Goal: Task Accomplishment & Management: Complete application form

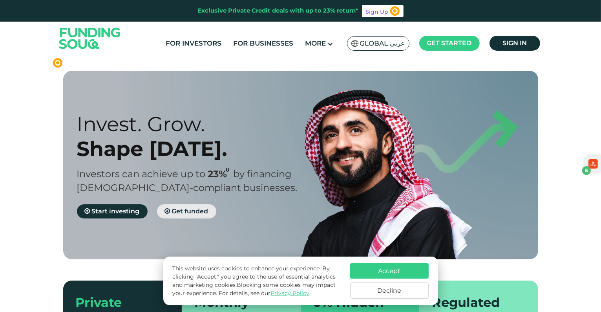
click at [178, 214] on span "Get funded" at bounding box center [190, 210] width 37 height 7
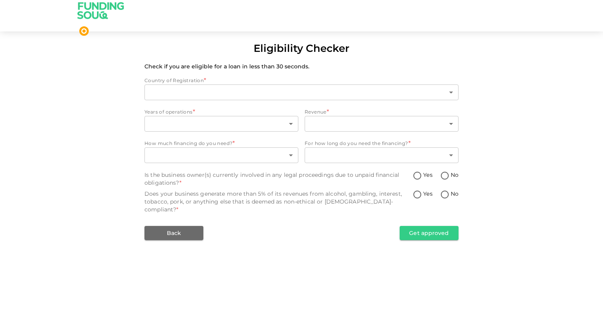
type input "1"
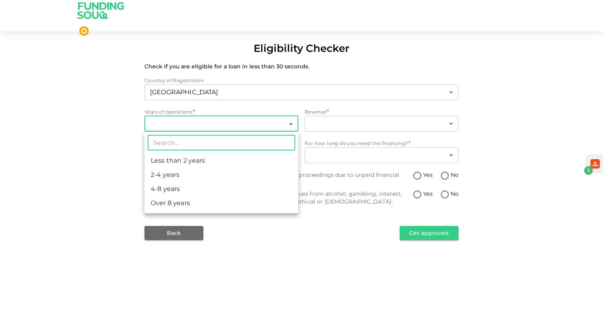
click at [178, 121] on body "Eligibility Checker Check if you are eligible for a loan in less than 30 second…" at bounding box center [301, 156] width 603 height 312
click at [188, 198] on li "Over 8 years" at bounding box center [221, 203] width 154 height 14
type input "4"
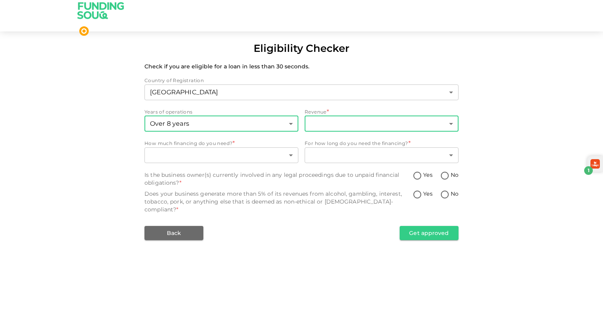
click at [317, 119] on body "Eligibility Checker Check if you are eligible for a loan in less than 30 second…" at bounding box center [301, 156] width 603 height 312
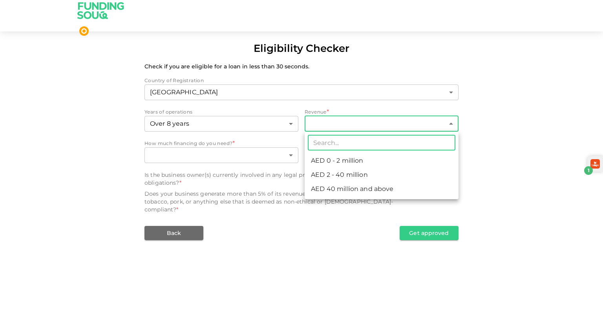
click at [254, 182] on div at bounding box center [301, 156] width 603 height 312
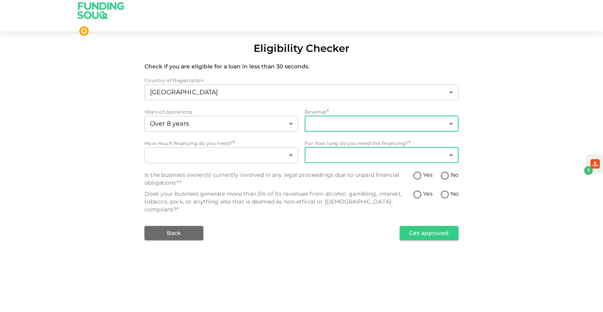
click at [346, 154] on body "Eligibility Checker Check if you are eligible for a loan in less than 30 second…" at bounding box center [301, 156] width 603 height 312
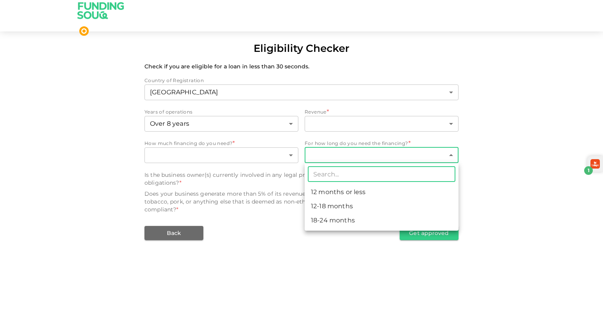
click at [354, 121] on div at bounding box center [301, 156] width 603 height 312
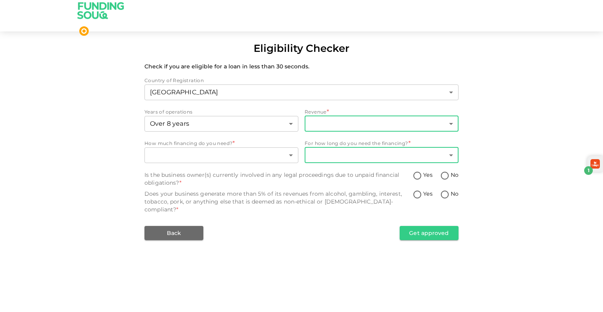
click at [350, 120] on body "Eligibility Checker Check if you are eligible for a loan in less than 30 second…" at bounding box center [301, 156] width 603 height 312
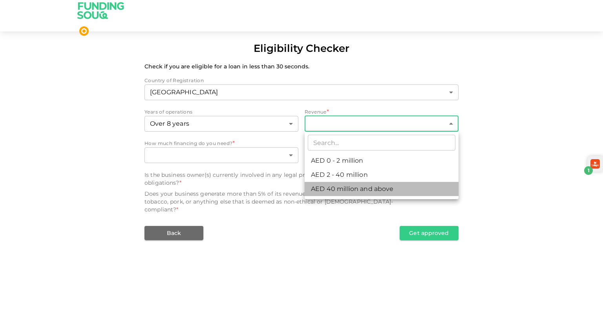
click at [375, 192] on li "AED 40 million and above" at bounding box center [382, 189] width 154 height 14
type input "3"
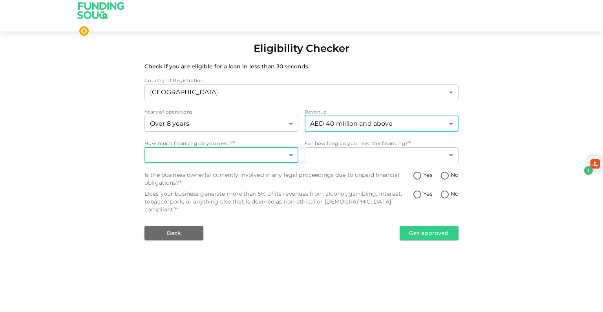
click at [207, 155] on body "Eligibility Checker Check if you are eligible for a loan in less than 30 second…" at bounding box center [301, 156] width 603 height 312
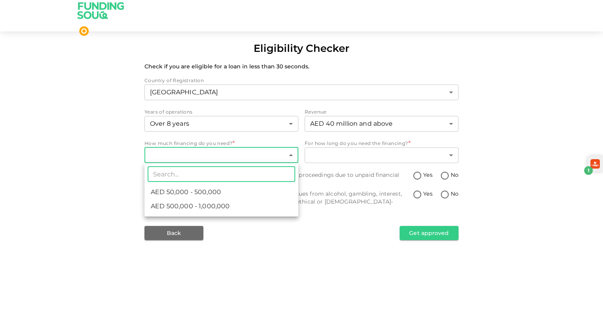
click at [234, 208] on li "AED 500,000 - 1,000,000" at bounding box center [221, 206] width 154 height 14
type input "2"
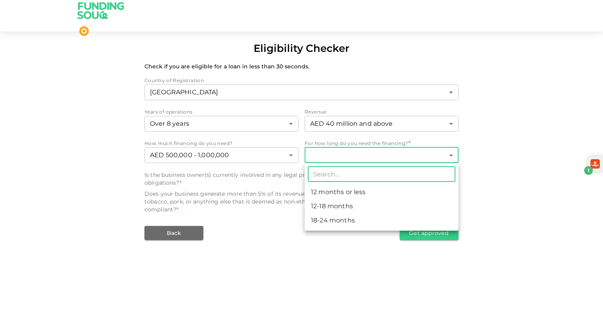
click at [344, 152] on body "Eligibility Checker Check if you are eligible for a loan in less than 30 second…" at bounding box center [301, 156] width 603 height 312
click at [341, 217] on li "18-24 months" at bounding box center [382, 220] width 154 height 14
type input "3"
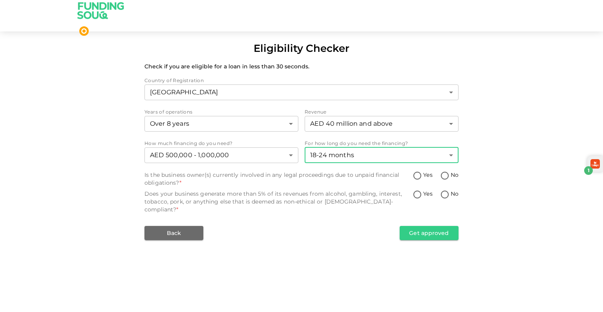
click at [446, 176] on input "No" at bounding box center [445, 176] width 12 height 11
radio input "true"
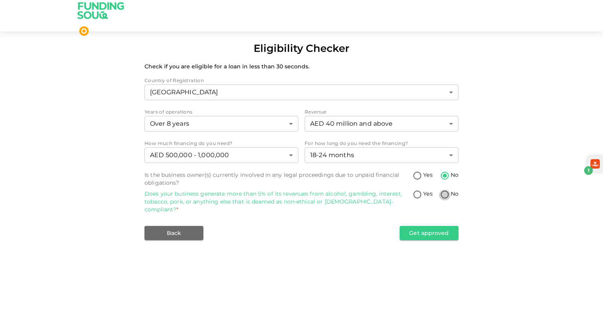
click at [445, 194] on input "No" at bounding box center [445, 195] width 12 height 11
radio input "true"
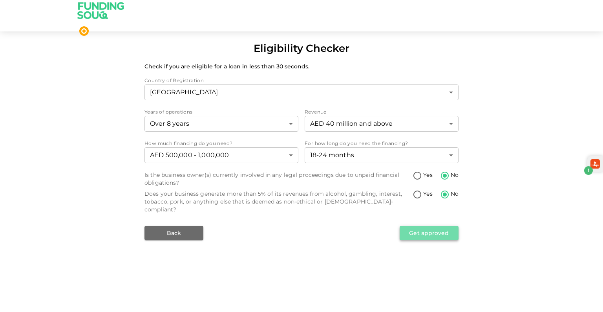
click at [428, 226] on button "Get approved" at bounding box center [429, 233] width 59 height 14
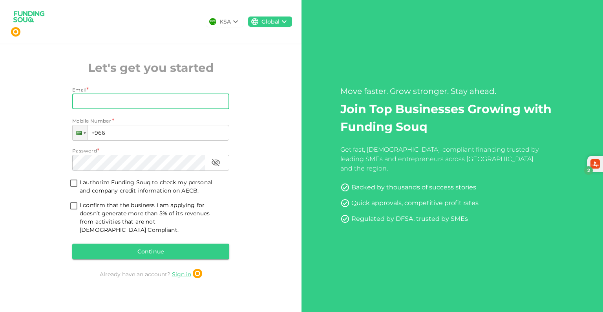
type input "[EMAIL_ADDRESS][DOMAIN_NAME]"
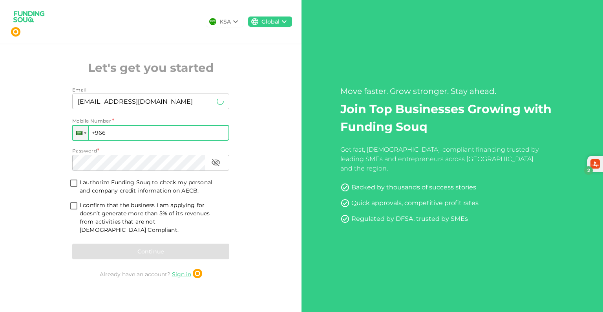
click at [114, 139] on input "+966" at bounding box center [150, 133] width 157 height 16
click at [75, 135] on div at bounding box center [80, 133] width 15 height 14
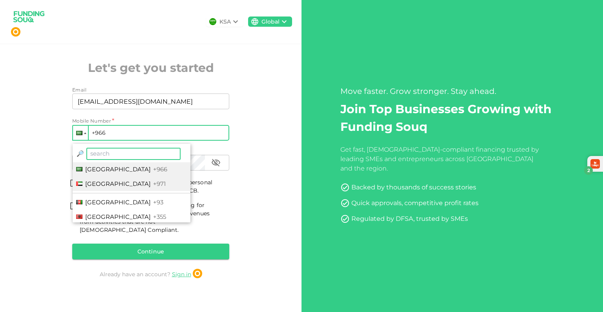
click at [97, 187] on span "[GEOGRAPHIC_DATA]" at bounding box center [118, 183] width 66 height 7
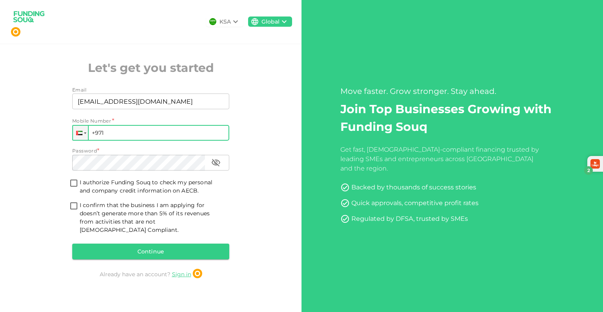
click at [115, 135] on input "+971" at bounding box center [150, 133] width 157 height 16
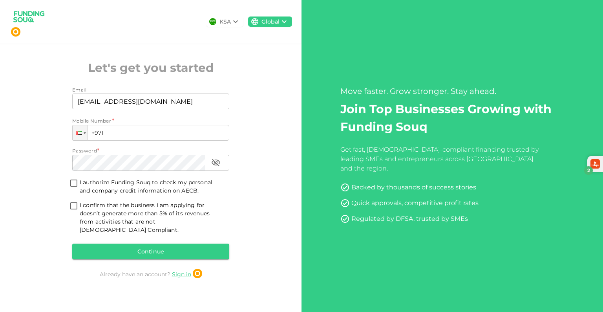
type input "+971 588 007 069"
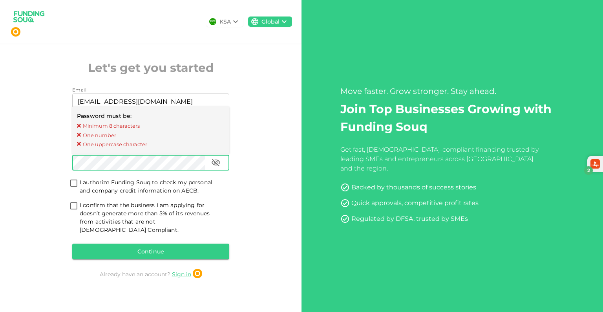
click at [44, 162] on div "KSA Global Let's get you started Email Email ziadaa1234567@gmail.com Email Mobi…" at bounding box center [151, 156] width 302 height 312
click at [73, 186] on input "I authorize Funding Souq to check my personal and company credit information on…" at bounding box center [74, 183] width 12 height 11
checkbox input "true"
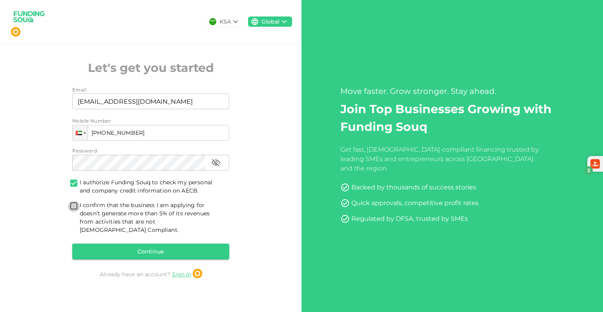
click at [72, 208] on input "I confirm that the business I am applying for doesn’t generate more than 5% of …" at bounding box center [74, 206] width 12 height 11
checkbox input "true"
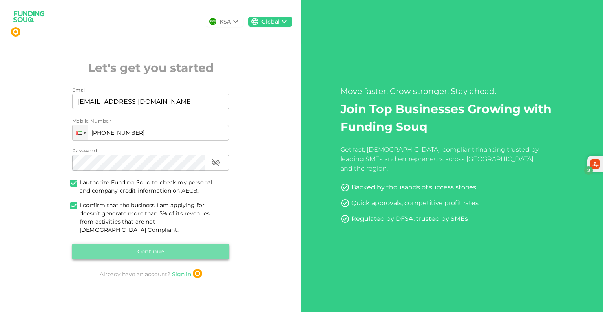
click at [117, 244] on button "Continue" at bounding box center [150, 251] width 157 height 16
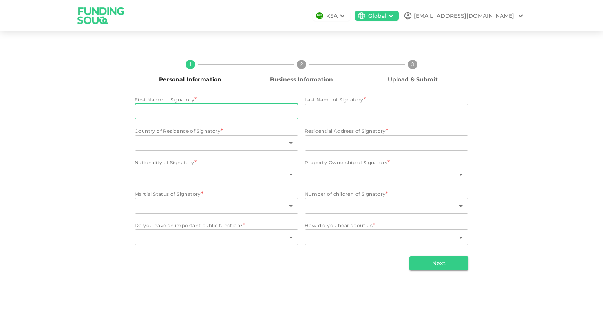
click at [211, 114] on input "First Name of Signatory" at bounding box center [217, 112] width 164 height 16
click at [327, 108] on input "Last Name of Signatory" at bounding box center [387, 112] width 164 height 16
click at [188, 113] on input "First Name of Signatory" at bounding box center [217, 112] width 164 height 16
click at [156, 113] on input "First Name of Signatory" at bounding box center [217, 112] width 164 height 16
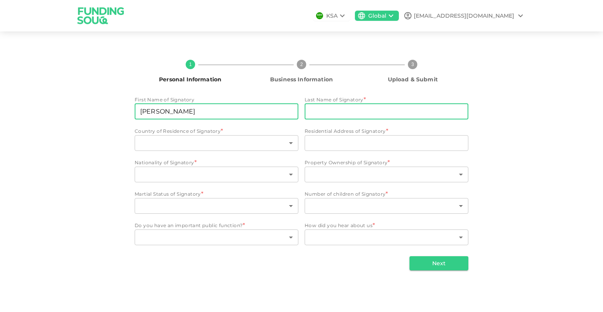
type input "Ahmed"
click at [357, 116] on input "Last Name of Signatory" at bounding box center [387, 112] width 164 height 16
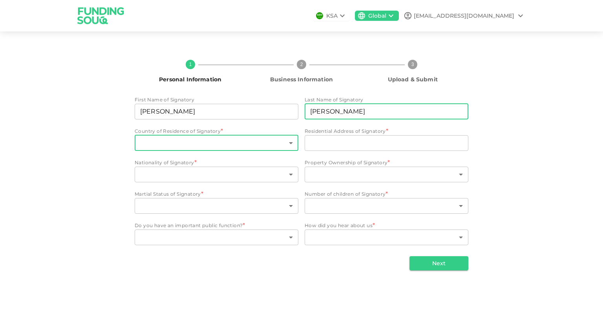
type input "Ali"
click at [236, 147] on body "KSA Global ziadaa1234567@gmail.com 1 Personal Information 2 Business Informatio…" at bounding box center [301, 156] width 603 height 312
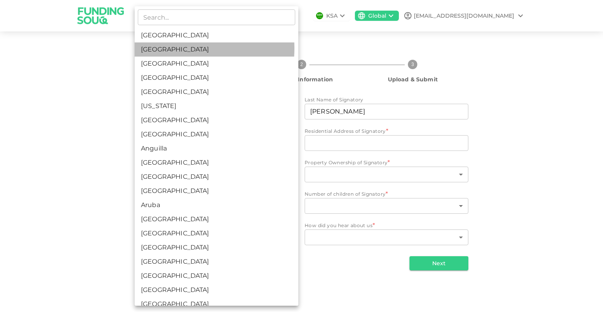
click at [181, 48] on li "United Arab Emirates" at bounding box center [217, 49] width 164 height 14
type input "2"
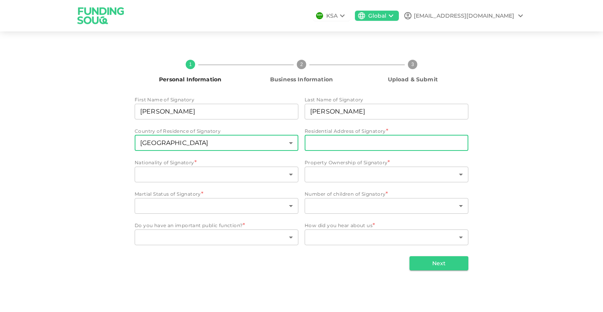
click at [335, 143] on input "Residential Address of Signatory" at bounding box center [387, 143] width 164 height 16
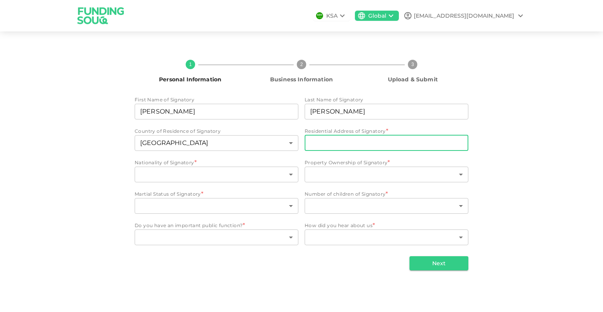
type input "al khan"
type input "2"
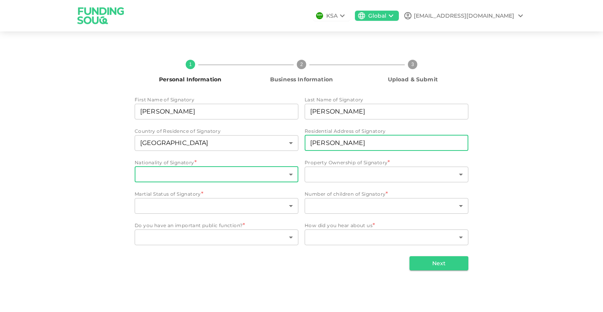
click at [205, 178] on body "KSA Global ziadaa1234567@gmail.com 1 Personal Information 2 Business Informatio…" at bounding box center [301, 156] width 603 height 312
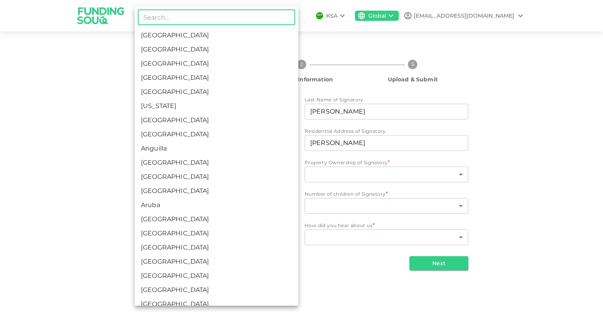
click at [91, 154] on div at bounding box center [301, 156] width 603 height 312
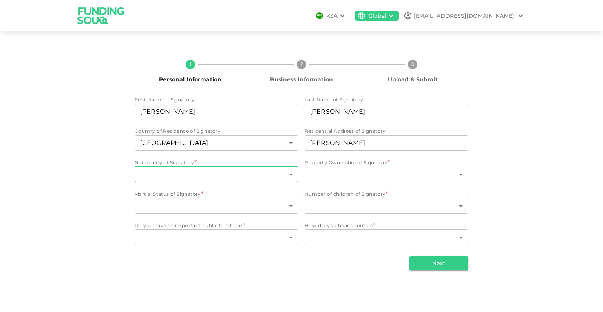
click at [176, 174] on body "KSA Global ziadaa1234567@gmail.com 1 Personal Information 2 Business Informatio…" at bounding box center [301, 156] width 603 height 312
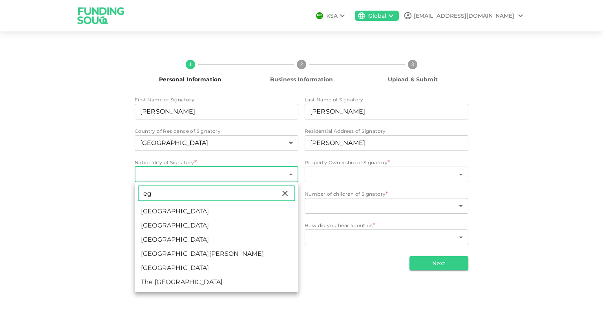
type input "eg"
click at [180, 222] on li "Egypt" at bounding box center [217, 225] width 164 height 14
type input "57"
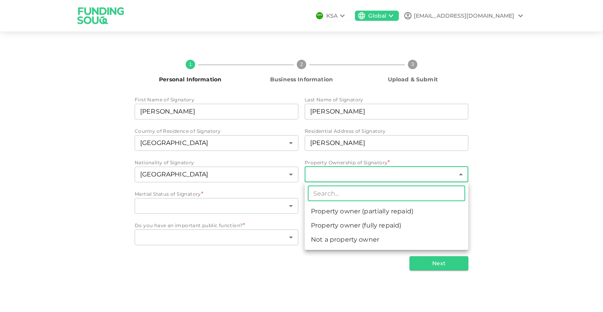
click at [323, 180] on body "KSA Global ziadaa1234567@gmail.com 1 Personal Information 2 Business Informatio…" at bounding box center [301, 156] width 603 height 312
click at [350, 243] on li "Not a property owner" at bounding box center [387, 239] width 164 height 14
type input "3"
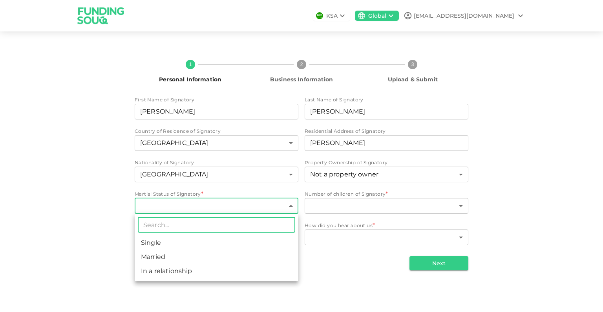
click at [207, 205] on body "KSA Global ziadaa1234567@gmail.com 1 Personal Information 2 Business Informatio…" at bounding box center [301, 156] width 603 height 312
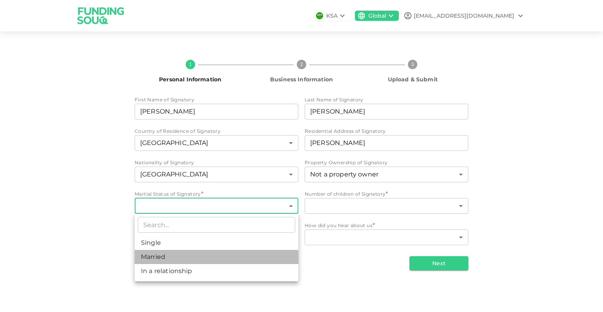
click at [196, 252] on li "Married" at bounding box center [217, 257] width 164 height 14
type input "2"
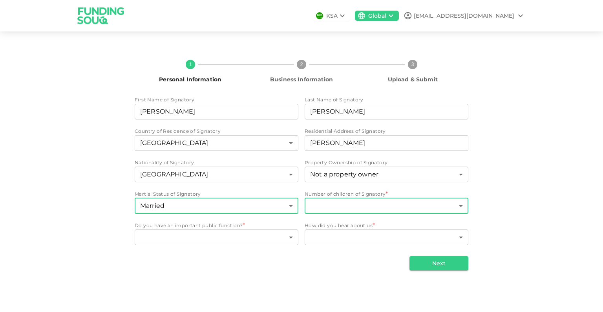
click at [351, 204] on body "KSA Global ziadaa1234567@gmail.com 1 Personal Information 2 Business Informatio…" at bounding box center [301, 156] width 603 height 312
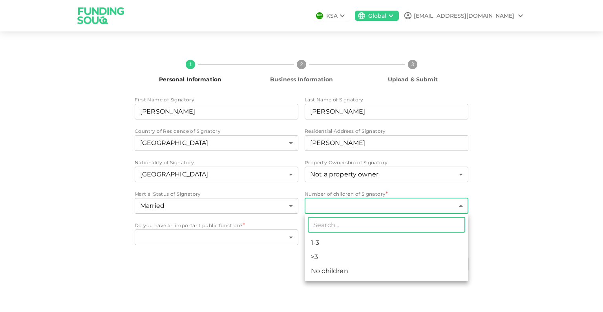
click at [333, 260] on li ">3" at bounding box center [387, 257] width 164 height 14
type input "2"
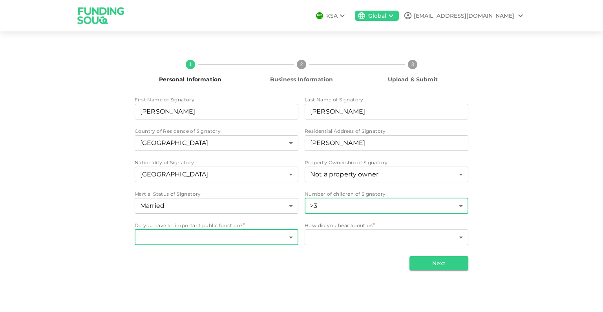
click at [269, 232] on body "KSA Global ziadaa1234567@gmail.com 1 Personal Information 2 Business Informatio…" at bounding box center [301, 156] width 603 height 312
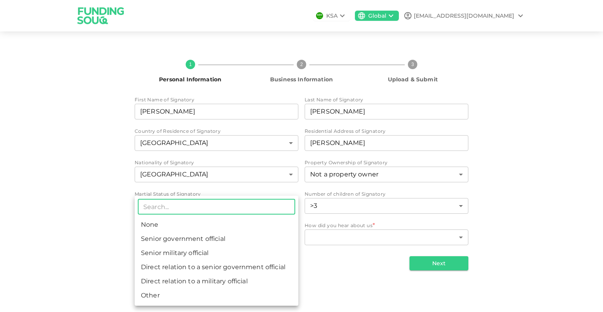
click at [167, 219] on li "None" at bounding box center [217, 224] width 164 height 14
type input "1"
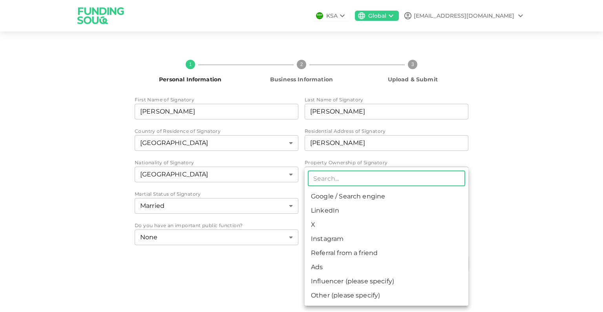
click at [350, 239] on body "KSA Global ziadaa1234567@gmail.com 1 Personal Information 2 Business Informatio…" at bounding box center [301, 156] width 603 height 312
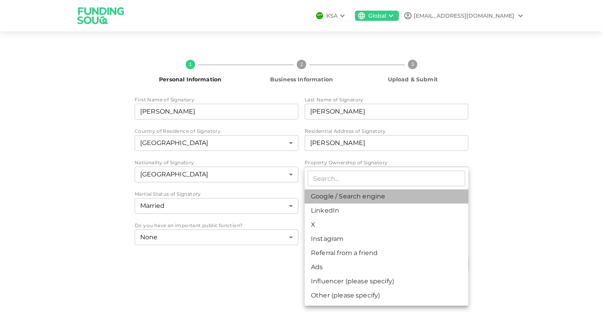
click at [334, 196] on li "Google / Search engine" at bounding box center [387, 196] width 164 height 14
type input "1"
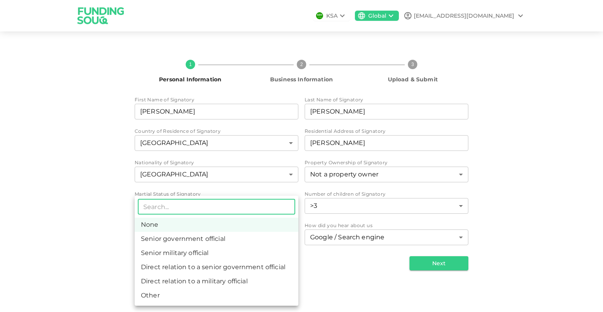
click at [199, 235] on body "KSA Global ziadaa1234567@gmail.com 1 Personal Information 2 Business Informatio…" at bounding box center [301, 156] width 603 height 312
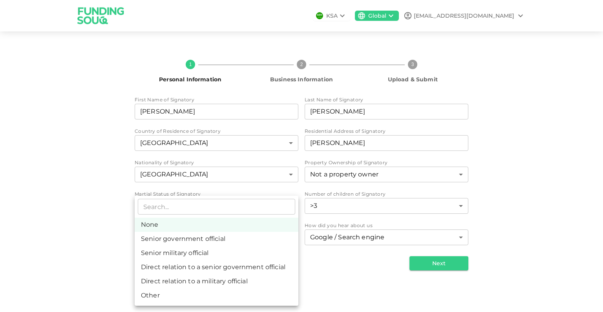
click at [430, 260] on div at bounding box center [301, 156] width 603 height 312
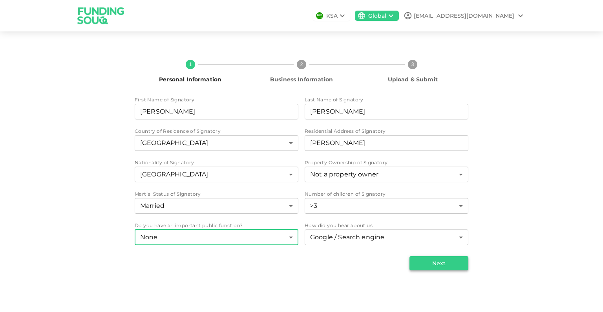
click at [429, 263] on button "Next" at bounding box center [438, 263] width 59 height 14
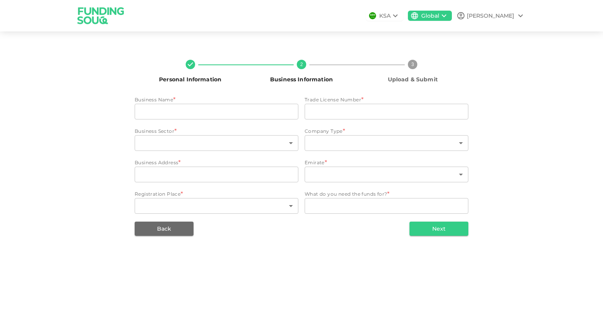
click at [168, 102] on span "Business Name" at bounding box center [154, 100] width 38 height 6
click at [169, 106] on input "businessName" at bounding box center [217, 112] width 164 height 16
click at [329, 164] on div "Emirate *" at bounding box center [387, 163] width 164 height 8
click at [325, 172] on body "KSA Global Ahmed Personal Information 2 Business Information 3 Upload & Submit …" at bounding box center [301, 156] width 603 height 312
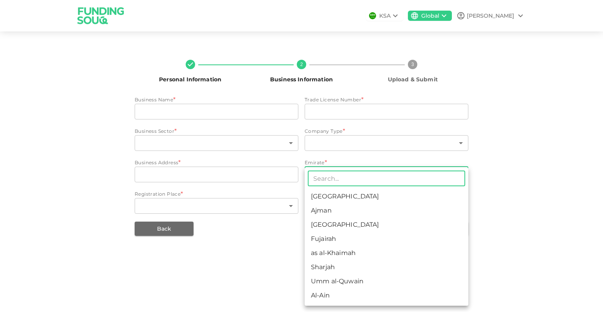
click at [332, 228] on li "Dubai" at bounding box center [387, 224] width 164 height 14
type input "3"
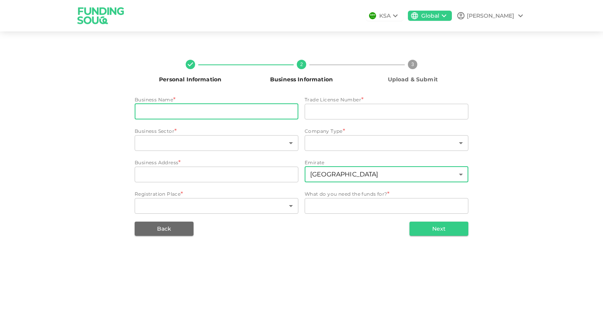
click at [183, 115] on input "businessName" at bounding box center [217, 112] width 164 height 16
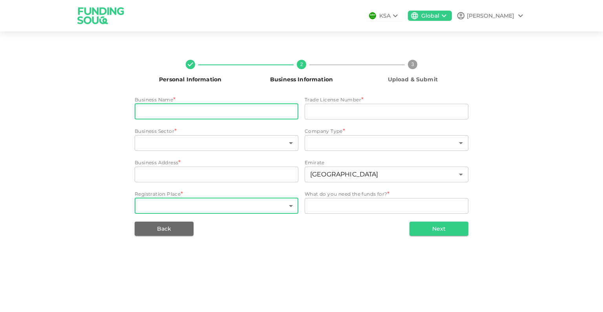
click at [211, 203] on body "KSA Global Ahmed Personal Information 2 Business Information 3 Upload & Submit …" at bounding box center [301, 156] width 603 height 312
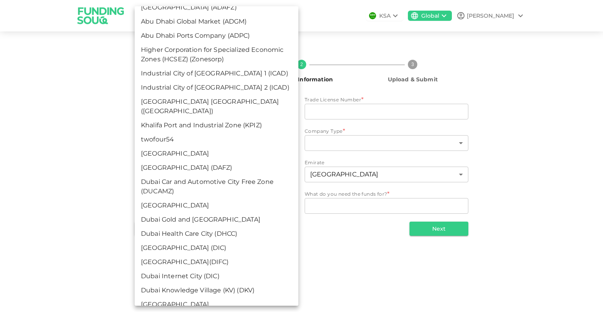
scroll to position [207, 0]
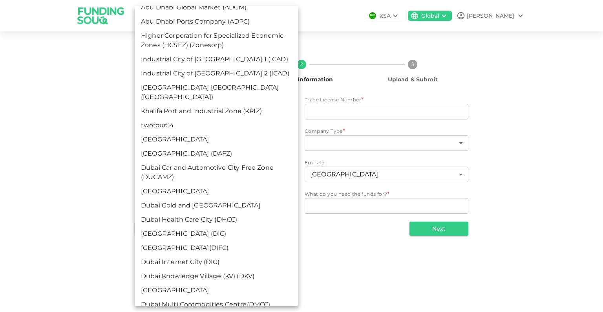
click at [191, 146] on li "Dubai Airport Free Zone (DAFZ)" at bounding box center [217, 153] width 164 height 14
type input "18"
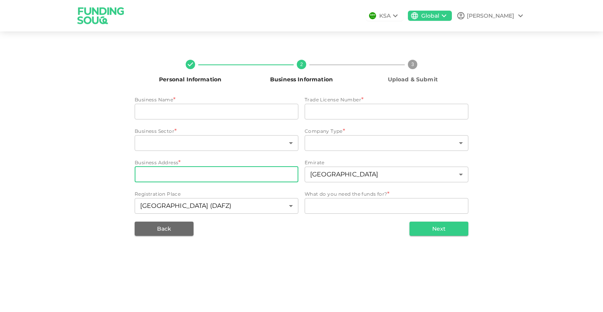
click at [190, 171] on input "businessAddress" at bounding box center [217, 174] width 164 height 16
click at [158, 170] on input "businessAddress" at bounding box center [217, 174] width 164 height 16
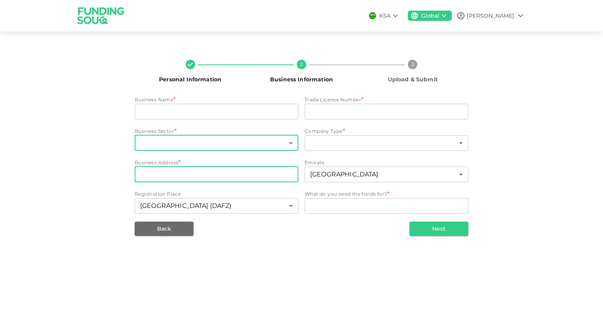
click at [158, 143] on body "KSA Global Ahmed Personal Information 2 Business Information 3 Upload & Submit …" at bounding box center [301, 156] width 603 height 312
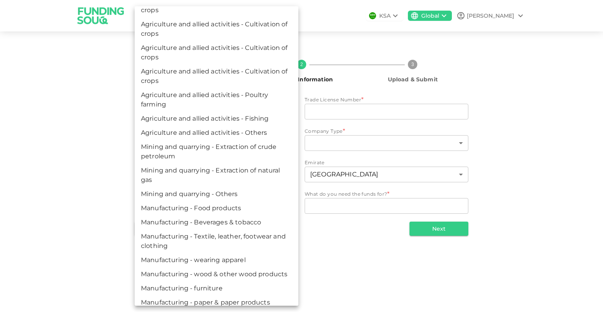
scroll to position [0, 0]
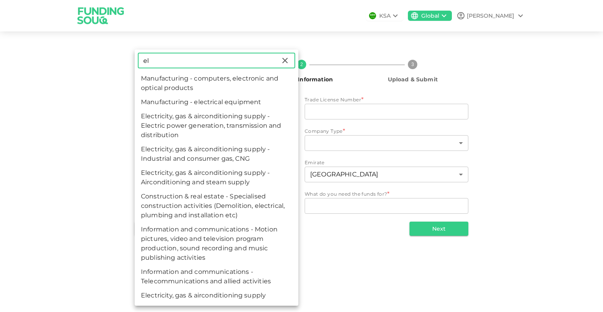
type input "e"
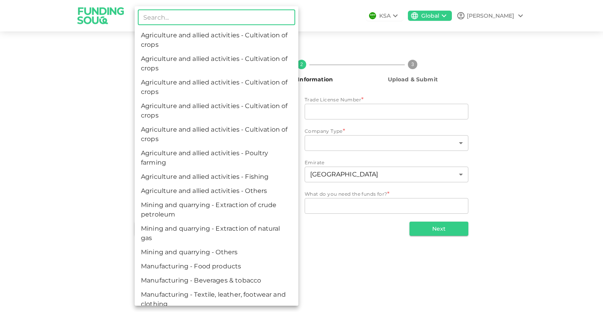
click at [196, 22] on input "text" at bounding box center [216, 17] width 157 height 16
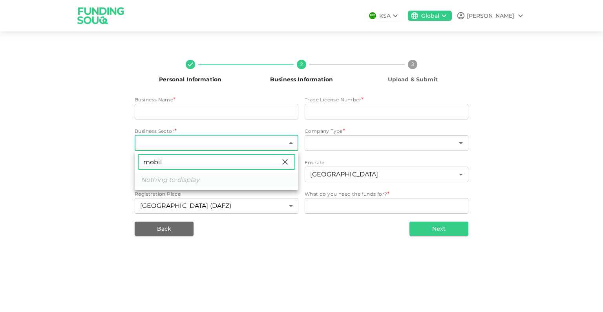
type input "mobile"
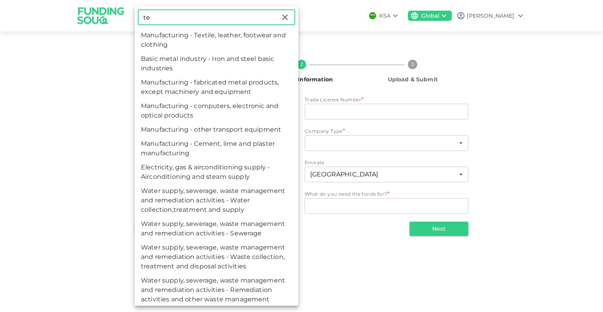
type input "tel"
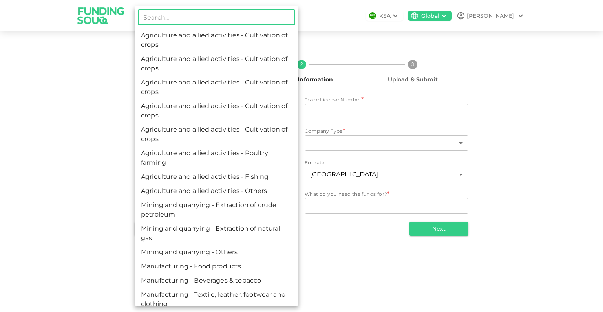
paste input "Electronics."
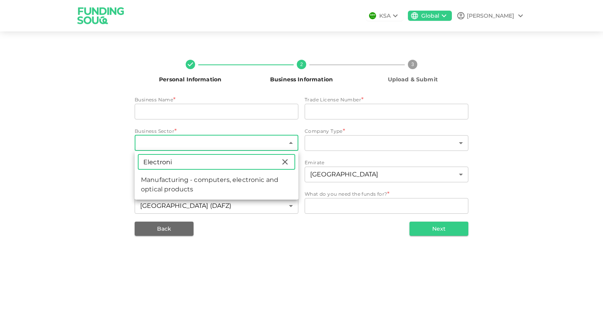
type input "Electron"
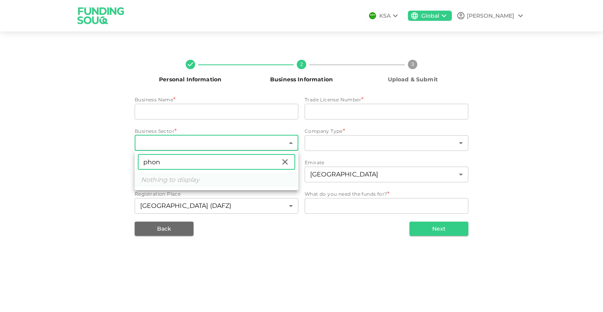
type input "phone"
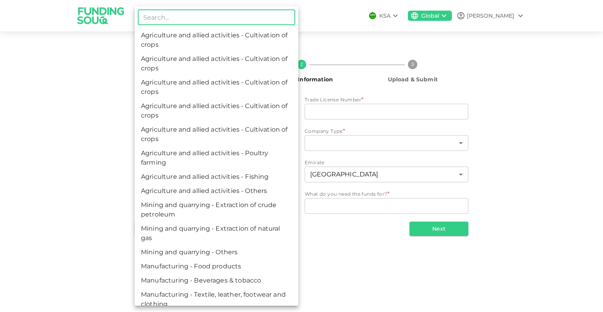
type input "c"
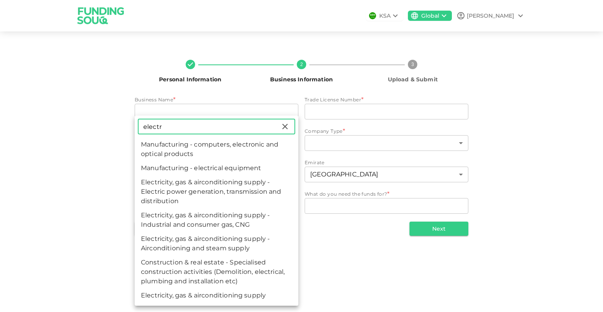
type input "electro"
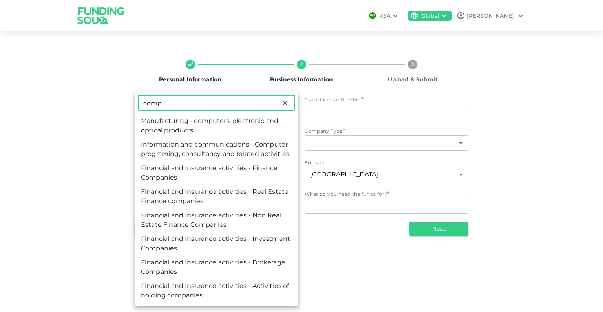
type input "compu"
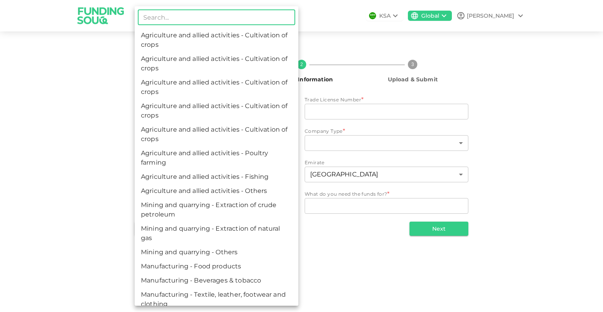
click at [360, 216] on div at bounding box center [301, 156] width 603 height 312
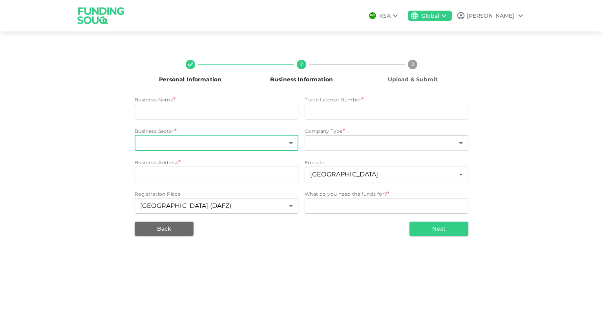
click at [187, 149] on body "KSA Global Ahmed Personal Information 2 Business Information 3 Upload & Submit …" at bounding box center [301, 156] width 603 height 312
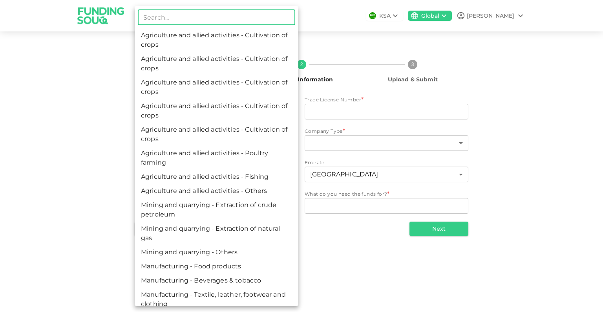
click at [188, 16] on input "text" at bounding box center [216, 17] width 157 height 16
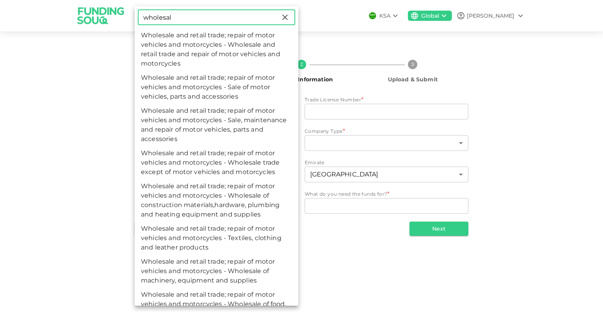
type input "wholesalq"
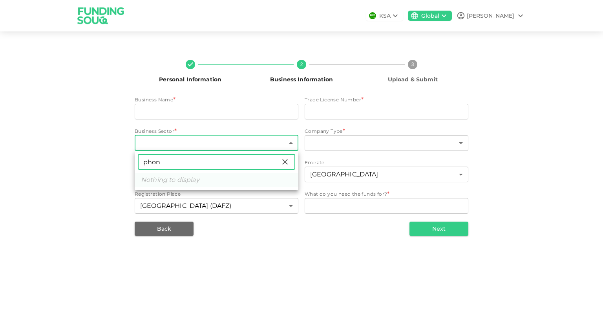
type input "phone"
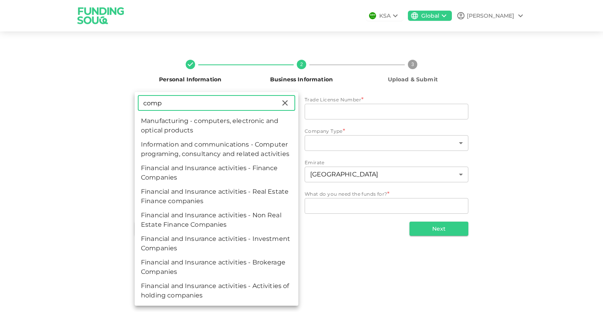
type input "compu"
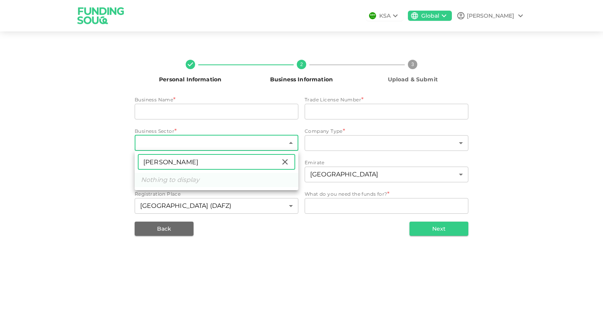
type input "rettai"
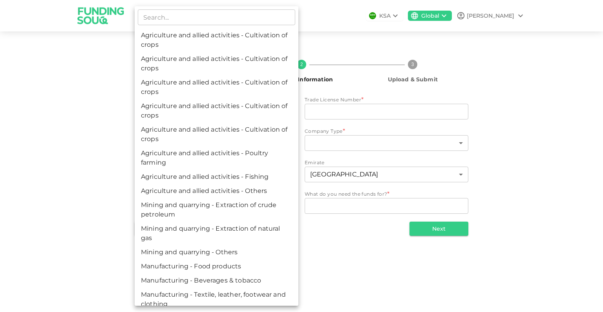
drag, startPoint x: 136, startPoint y: 29, endPoint x: 240, endPoint y: 124, distance: 140.3
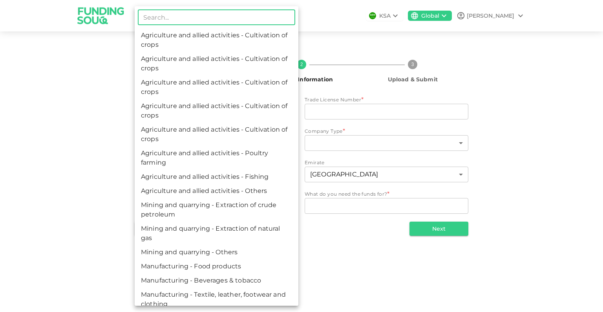
click at [178, 19] on input "text" at bounding box center [216, 17] width 157 height 16
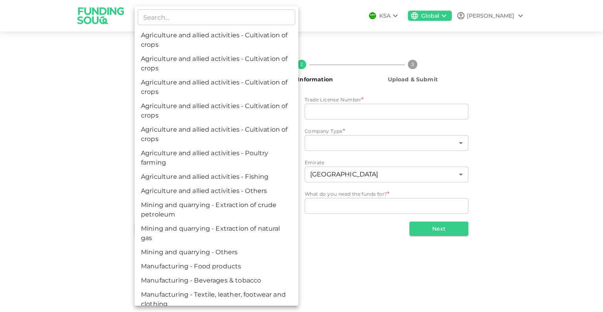
drag, startPoint x: 97, startPoint y: 25, endPoint x: 214, endPoint y: 122, distance: 152.0
click at [214, 122] on div "​ Agriculture and allied activities - Cultivation of crops Agriculture and alli…" at bounding box center [301, 156] width 603 height 312
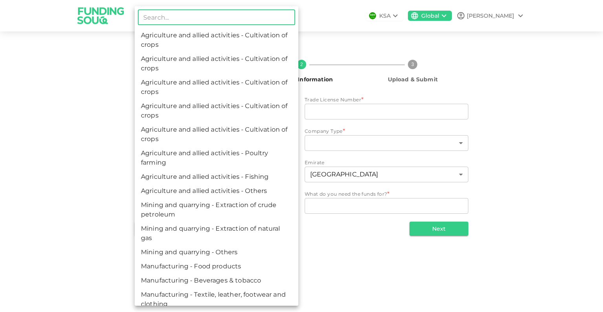
click at [169, 17] on input "text" at bounding box center [216, 17] width 157 height 16
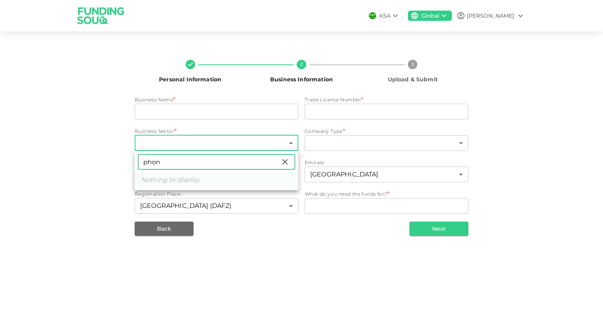
type input "phone"
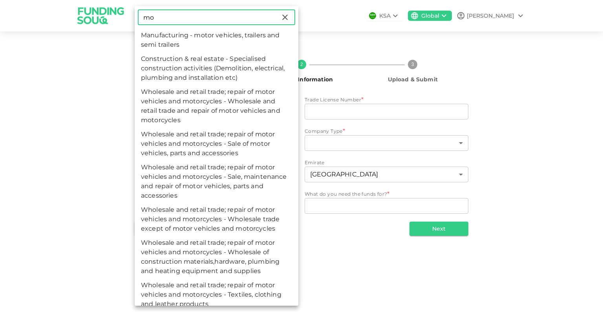
type input "m"
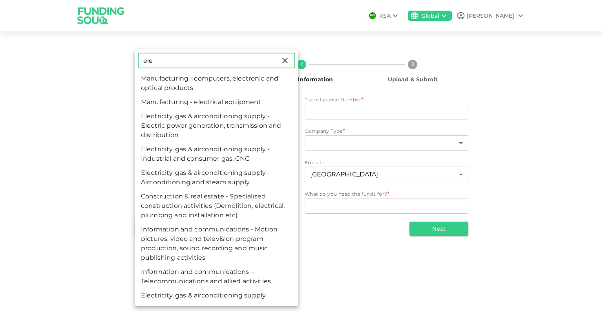
type input "elec"
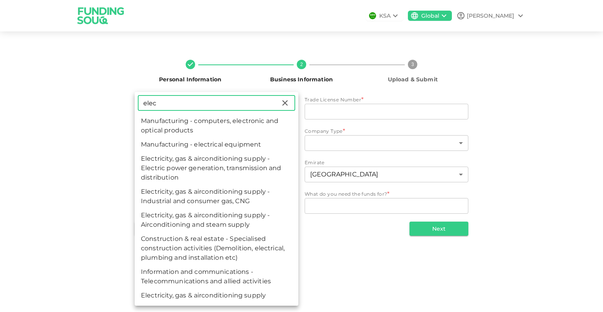
drag, startPoint x: 164, startPoint y: 103, endPoint x: 111, endPoint y: 98, distance: 53.2
click at [111, 98] on div "elec ​ Manufacturing - computers, electronic and optical products Manufacturing…" at bounding box center [301, 156] width 603 height 312
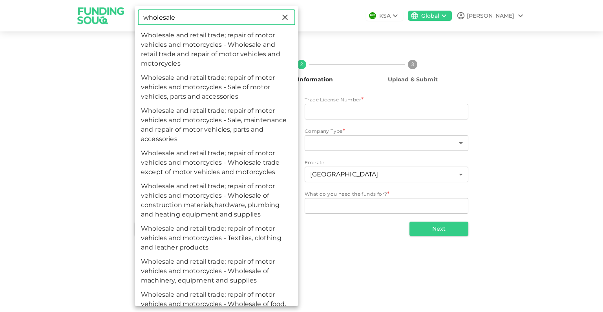
type input "wholesale"
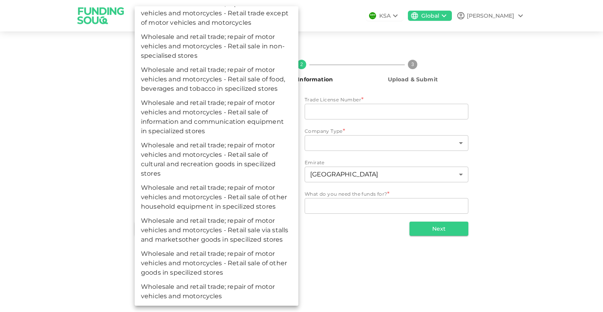
scroll to position [487, 0]
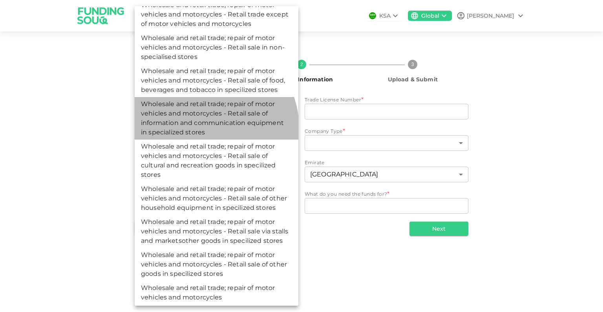
click at [192, 139] on li "Wholesale and retail trade; repair of motor vehicles and motorcycles - Retail s…" at bounding box center [217, 118] width 164 height 42
type input "77"
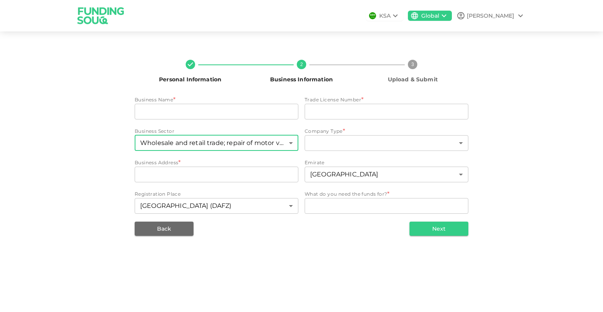
scroll to position [299, 0]
click at [246, 171] on input "businessAddress" at bounding box center [217, 174] width 164 height 16
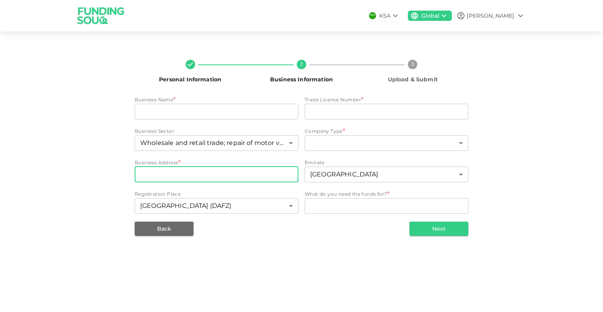
click at [170, 173] on input "businessAddress" at bounding box center [217, 174] width 164 height 16
drag, startPoint x: 186, startPoint y: 171, endPoint x: 102, endPoint y: 172, distance: 84.0
click at [102, 172] on div "Personal Information 2 Business Information 3 Upload & Submit Business Name * b…" at bounding box center [302, 144] width 448 height 182
paste input "2E 301"
click at [140, 173] on input "2E 301" at bounding box center [217, 174] width 164 height 16
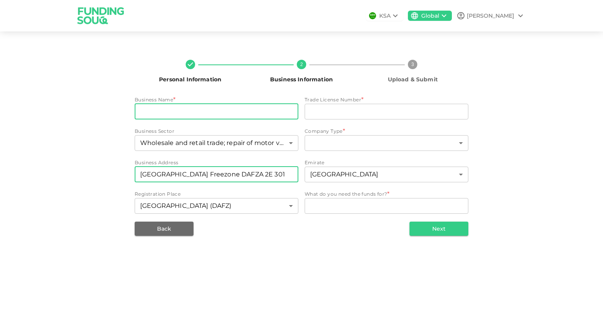
type input "Dubai Airport Freezone DAFZA 2E 301"
click at [252, 113] on input "businessName" at bounding box center [217, 112] width 164 height 16
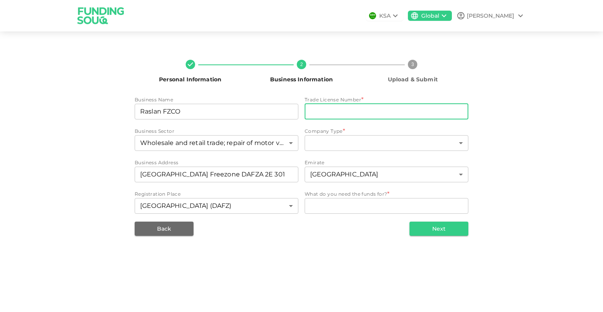
click at [372, 110] on input "tradeLicenseNumber" at bounding box center [387, 112] width 164 height 16
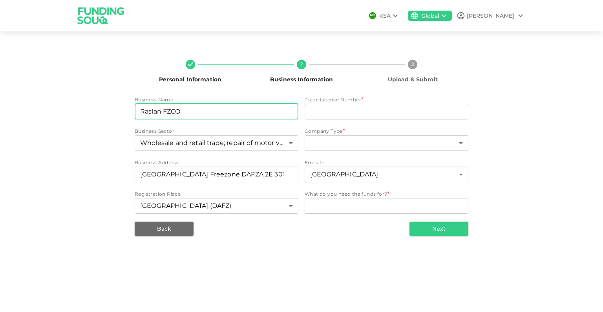
drag, startPoint x: 160, startPoint y: 113, endPoint x: 130, endPoint y: 115, distance: 30.3
click at [130, 115] on div "Personal Information 2 Business Information 3 Upload & Submit Business Name bus…" at bounding box center [302, 144] width 448 height 182
type input "RASLAN FZCO"
click at [323, 114] on input "tradeLicenseNumber" at bounding box center [387, 112] width 164 height 16
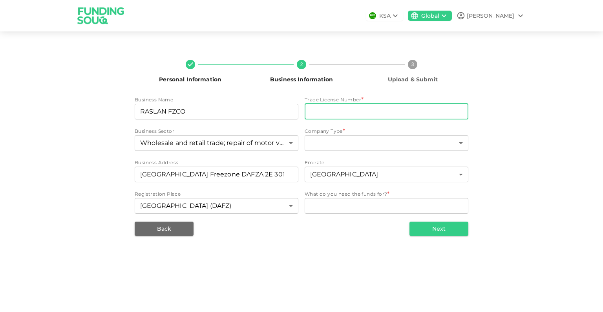
paste input "05220"
type input "05220"
click at [355, 206] on textarea "WhatDoYouNeedFundsFor" at bounding box center [386, 205] width 153 height 9
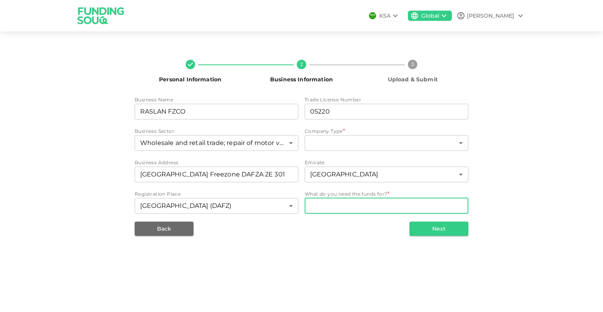
click at [358, 206] on textarea "WhatDoYouNeedFundsFor" at bounding box center [386, 205] width 153 height 9
type textarea "t"
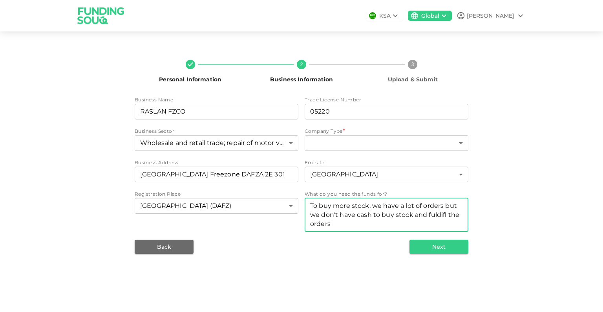
paste textarea "fil"
type textarea "To buy more stock, we have a lot of orders but we don't have cash to buy stock …"
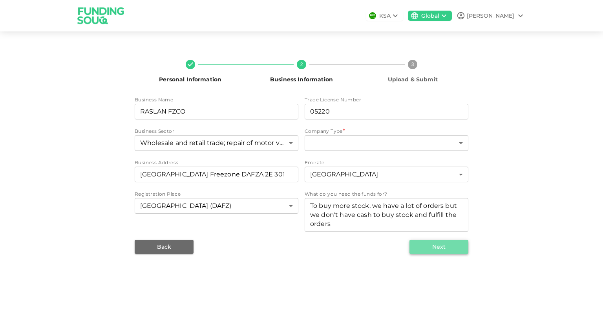
click at [433, 249] on button "Next" at bounding box center [438, 246] width 59 height 14
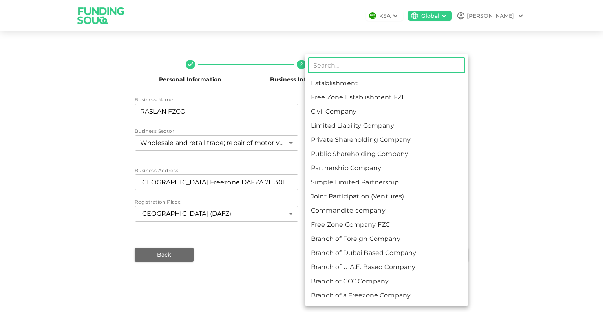
click at [351, 146] on body "KSA Global Ahmed Personal Information 2 Business Information 3 Upload & Submit …" at bounding box center [301, 156] width 603 height 312
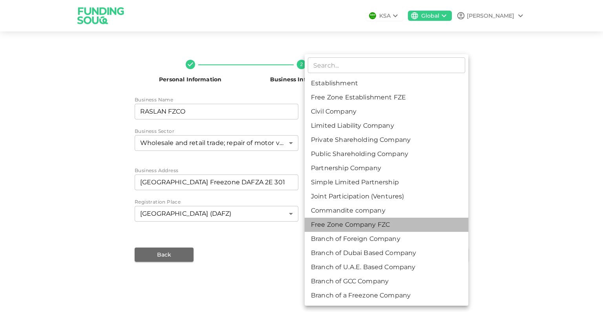
click at [350, 228] on li "Free Zone Company FZC" at bounding box center [387, 224] width 164 height 14
type input "11"
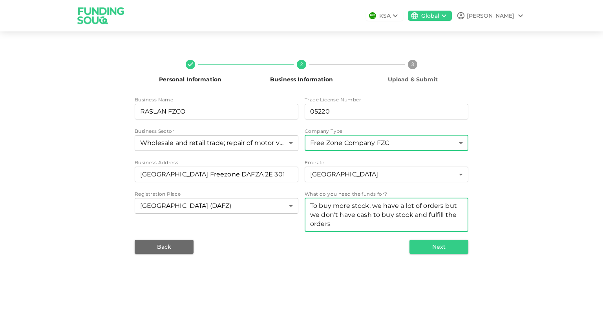
click at [362, 214] on textarea "To buy more stock, we have a lot of orders but we don't have cash to buy stock …" at bounding box center [386, 214] width 153 height 27
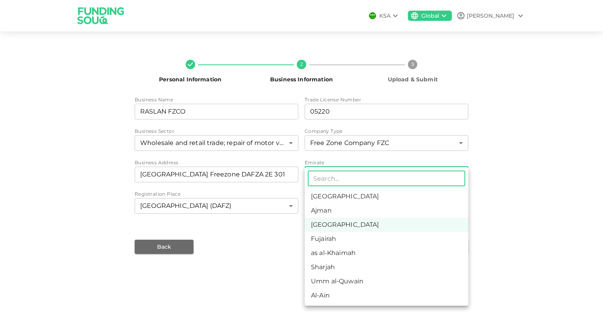
click at [348, 174] on body "KSA Global Ahmed Personal Information 2 Business Information 3 Upload & Submit …" at bounding box center [301, 156] width 603 height 312
click at [355, 143] on div at bounding box center [301, 156] width 603 height 312
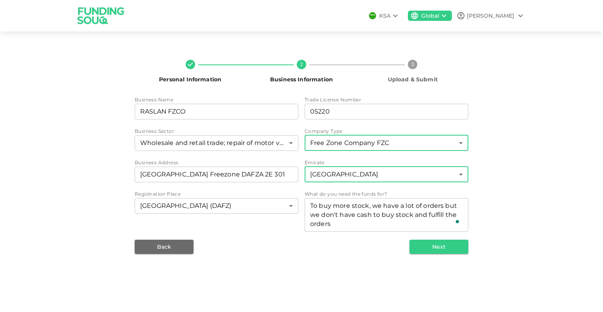
click at [353, 137] on body "KSA Global Ahmed Personal Information 2 Business Information 3 Upload & Submit …" at bounding box center [301, 156] width 603 height 312
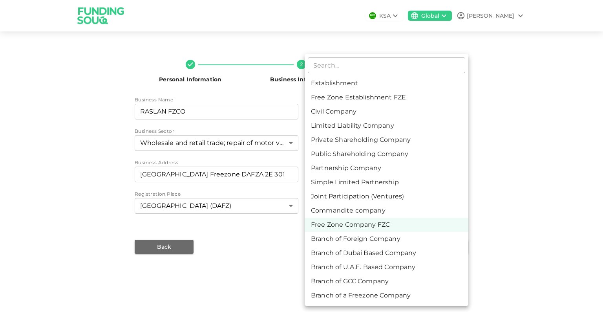
click at [242, 246] on div at bounding box center [301, 156] width 603 height 312
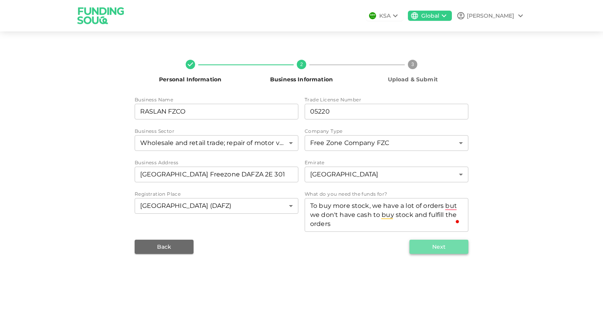
click at [442, 247] on button "Next" at bounding box center [438, 246] width 59 height 14
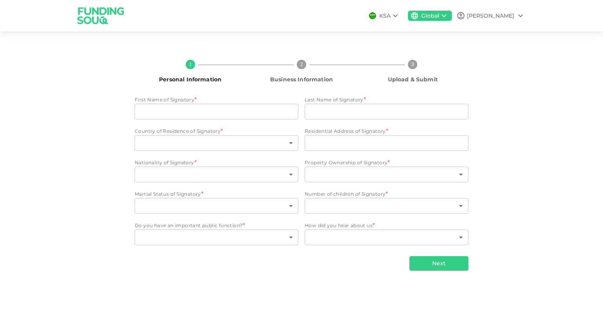
type input "[PERSON_NAME]"
type input "2"
type input "[PERSON_NAME]"
type input "57"
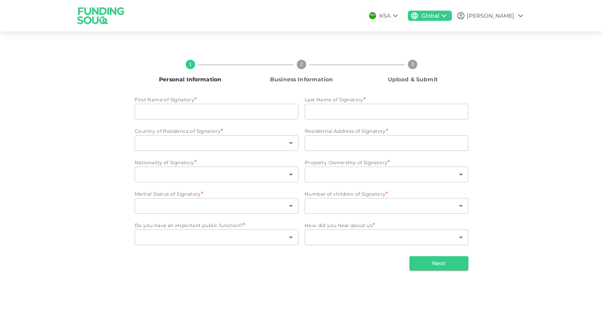
type input "3"
type input "2"
type input "1"
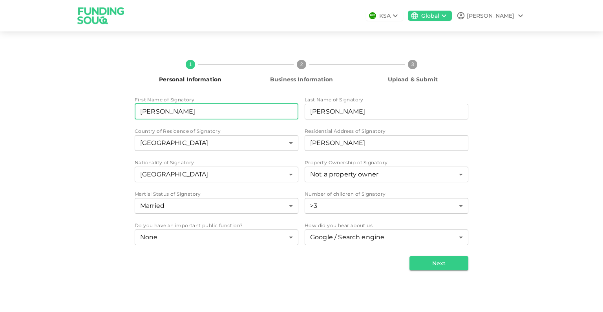
click at [159, 110] on input "[PERSON_NAME]" at bounding box center [217, 112] width 164 height 16
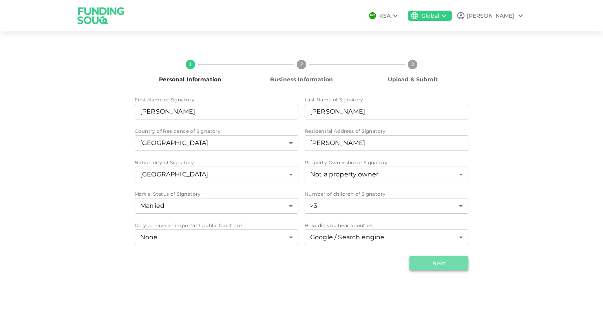
click at [434, 263] on button "Next" at bounding box center [438, 263] width 59 height 14
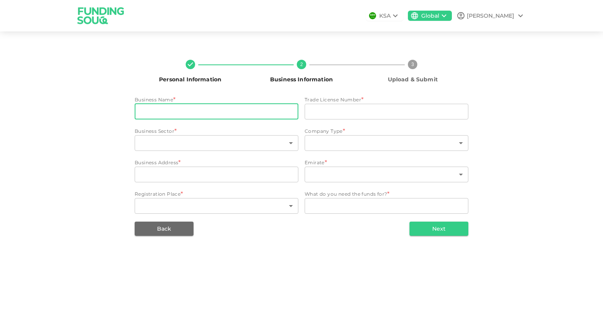
click at [191, 112] on input "businessName" at bounding box center [217, 112] width 164 height 16
click at [196, 91] on div "Personal Information 2 Business Information 3 Upload & Submit Business Name * b…" at bounding box center [302, 144] width 334 height 182
click at [207, 105] on input "businessName" at bounding box center [217, 112] width 164 height 16
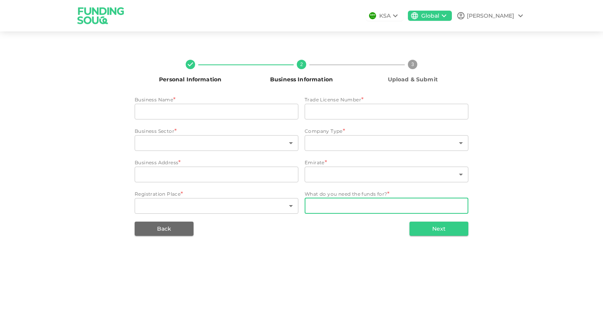
click at [333, 205] on textarea "WhatDoYouNeedFundsFor" at bounding box center [386, 205] width 153 height 9
paste textarea "To buy more stock, we have a lot of orders but we don't have cash to buy stock …"
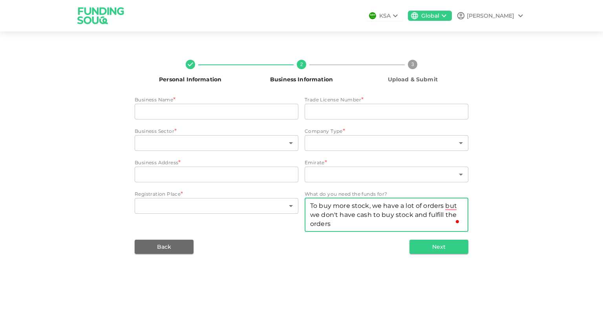
type textarea "To buy more stock, we have a lot of orders but we don't have cash to buy stock …"
click at [157, 111] on input "businessName" at bounding box center [217, 112] width 164 height 16
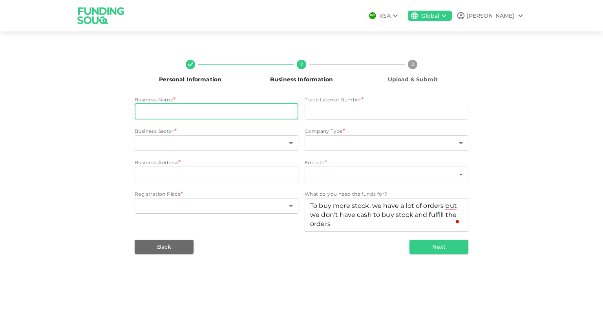
paste input "RASLAN FZCO صاحب الرخصة"
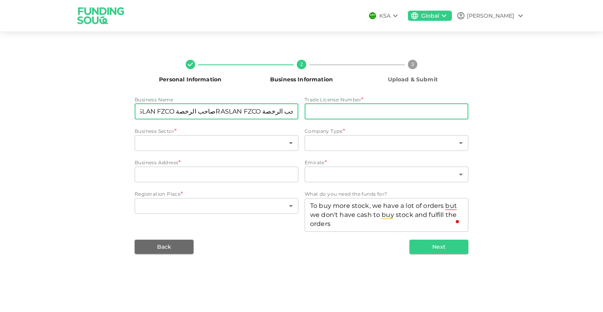
click at [350, 108] on input "tradeLicenseNumber" at bounding box center [387, 112] width 164 height 16
type input "RASLAN FZCO صاحب الرخصة"
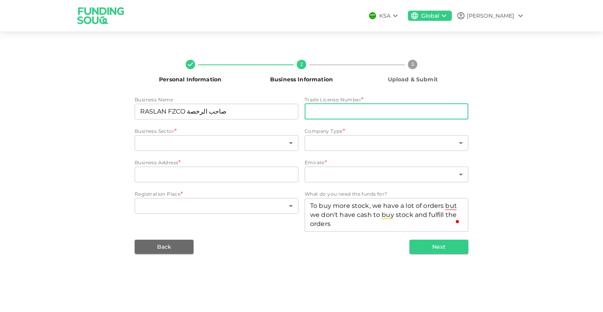
click at [350, 108] on input "tradeLicenseNumber" at bounding box center [387, 112] width 164 height 16
paste input "RASLAN FZCO صاحب الرخصة"
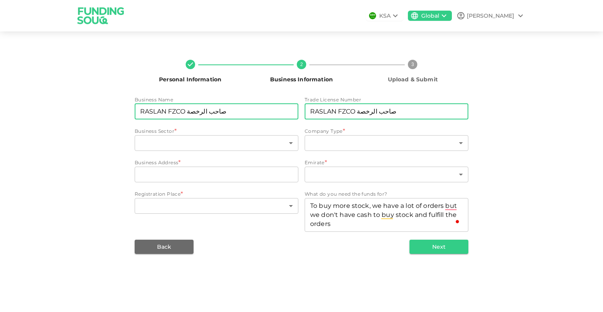
type input "RASLAN FZCO صاحب الرخصة"
drag, startPoint x: 228, startPoint y: 114, endPoint x: 188, endPoint y: 112, distance: 40.1
click at [188, 112] on input "RASLAN FZCO صاحب الرخصة" at bounding box center [217, 112] width 164 height 16
type input "RASLAN FZCO"
drag, startPoint x: 328, startPoint y: 112, endPoint x: 269, endPoint y: 114, distance: 59.7
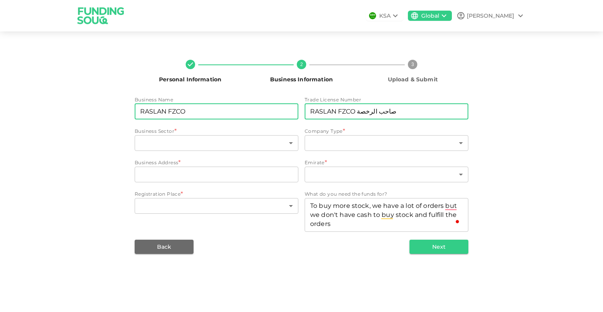
click at [269, 114] on div "Business Name businessName RASLAN FZCO businessName Trade License Number tradeL…" at bounding box center [302, 164] width 334 height 137
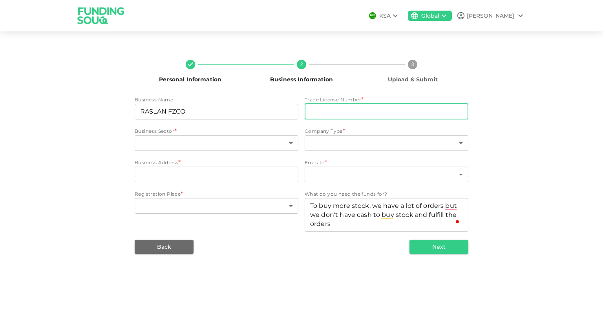
click at [397, 108] on input "tradeLicenseNumber" at bounding box center [387, 112] width 164 height 16
paste input "05220"
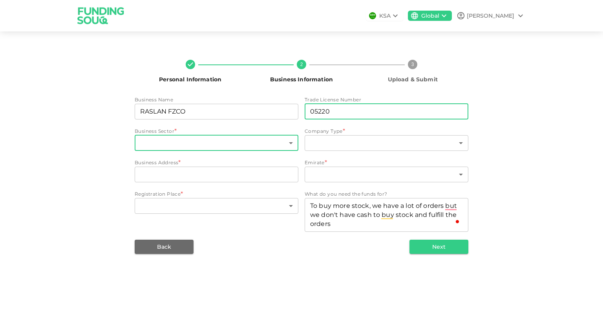
type input "05220"
click at [185, 147] on body "KSA Global Ahmed Personal Information 2 Business Information 3 Upload & Submit …" at bounding box center [301, 156] width 603 height 312
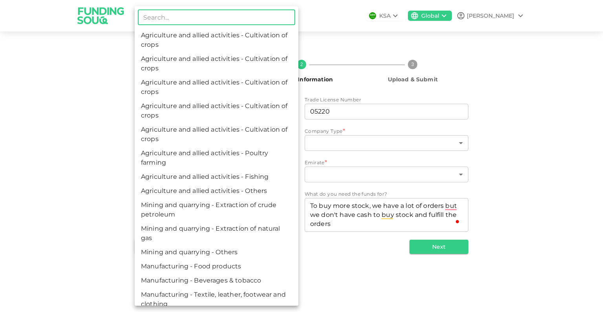
click at [184, 21] on input "text" at bounding box center [216, 17] width 157 height 16
type input "wholesale"
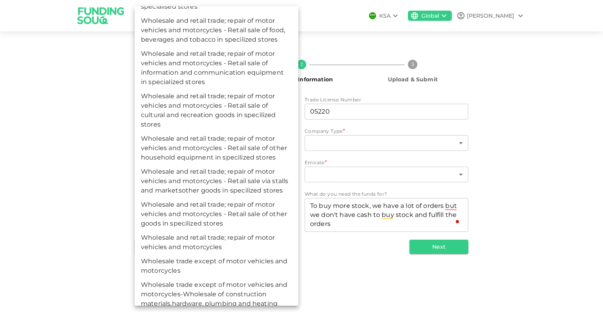
scroll to position [528, 0]
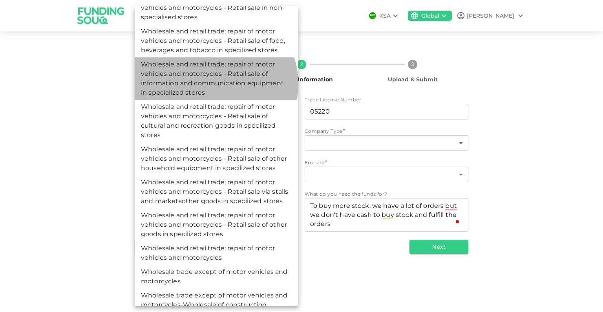
click at [213, 93] on li "Wholesale and retail trade; repair of motor vehicles and motorcycles - Retail s…" at bounding box center [217, 78] width 164 height 42
type input "77"
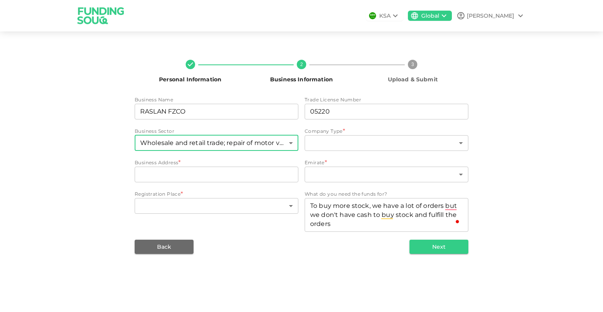
scroll to position [310, 0]
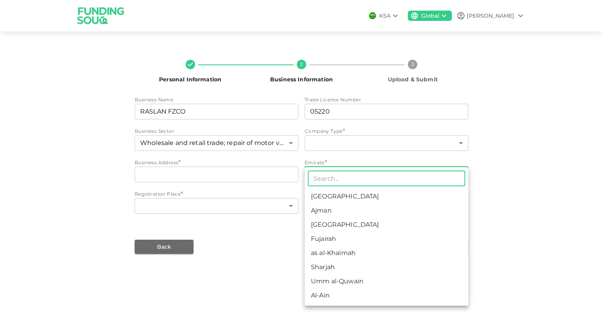
click at [349, 178] on body "KSA Global Ahmed Personal Information 2 Business Information 3 Upload & Submit …" at bounding box center [301, 156] width 603 height 312
click at [327, 227] on li "[GEOGRAPHIC_DATA]" at bounding box center [387, 224] width 164 height 14
type input "3"
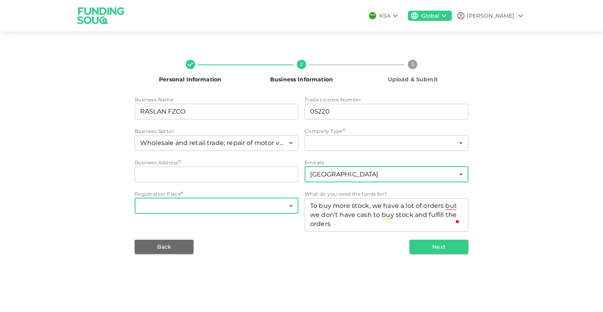
click at [182, 203] on body "KSA Global Ahmed Personal Information 2 Business Information 3 Upload & Submit …" at bounding box center [301, 156] width 603 height 312
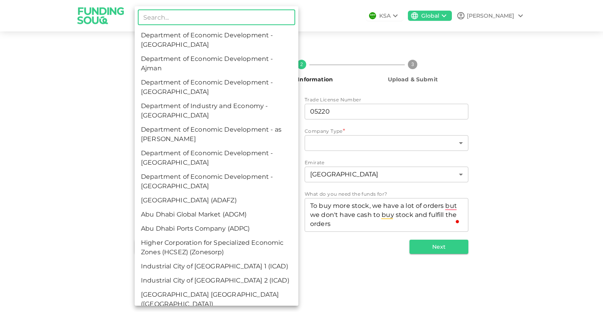
click at [330, 134] on div at bounding box center [301, 156] width 603 height 312
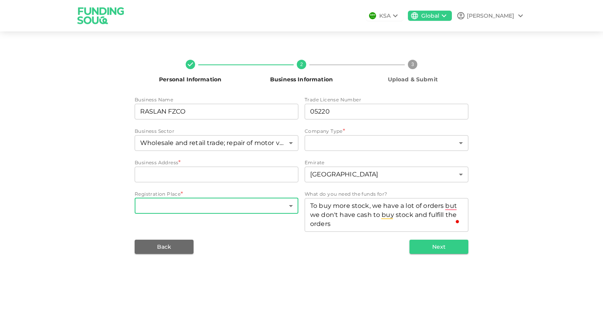
click at [331, 141] on div "​ Department of Economic Development - Abu Dhabi Department of Economic Develop…" at bounding box center [301, 156] width 603 height 312
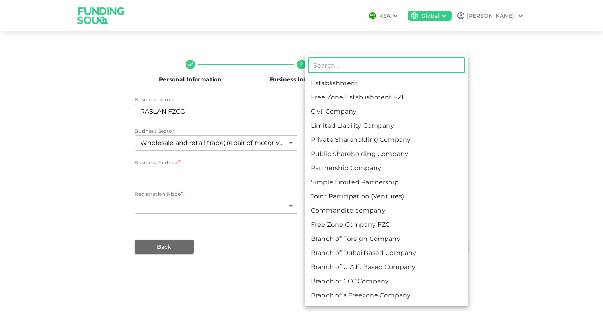
click at [331, 141] on body "KSA Global Ahmed Personal Information 2 Business Information 3 Upload & Submit …" at bounding box center [301, 156] width 603 height 312
click at [387, 228] on li "Free Zone Company FZC" at bounding box center [387, 224] width 164 height 14
type input "11"
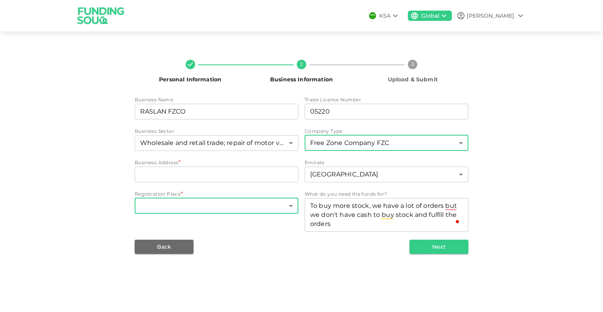
click at [220, 208] on body "KSA Global Ahmed Personal Information 2 Business Information 3 Upload & Submit …" at bounding box center [301, 156] width 603 height 312
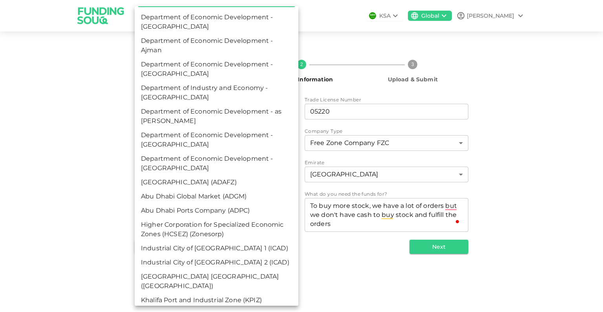
scroll to position [0, 0]
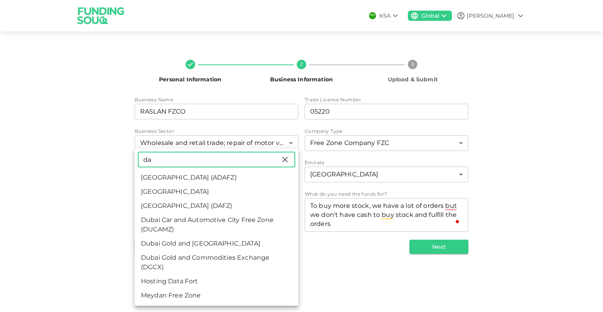
type input "da"
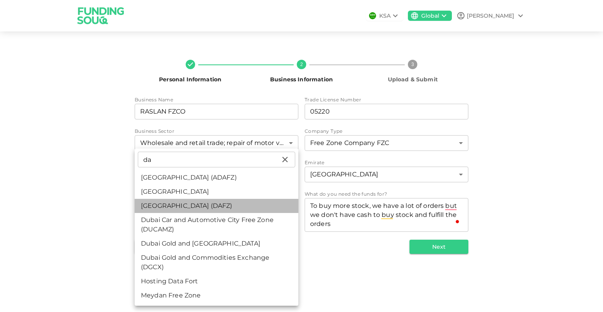
click at [221, 209] on li "Dubai Airport Free Zone (DAFZ)" at bounding box center [217, 206] width 164 height 14
type input "18"
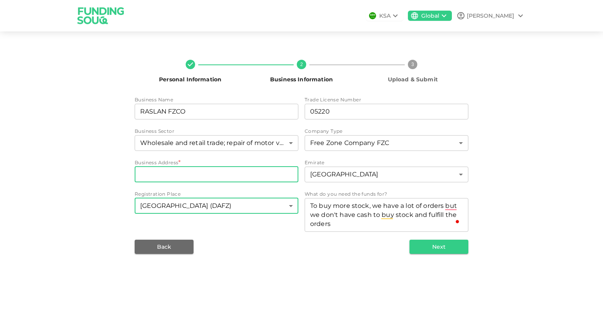
click at [185, 169] on input "businessAddress" at bounding box center [217, 174] width 164 height 16
click at [184, 173] on input "businessAddress" at bounding box center [217, 174] width 164 height 16
paste input "Premises No. 2E 301"
type input "Premises No. 2E 301"
click at [175, 208] on body "KSA Global Ahmed Personal Information 2 Business Information 3 Upload & Submit …" at bounding box center [301, 156] width 603 height 312
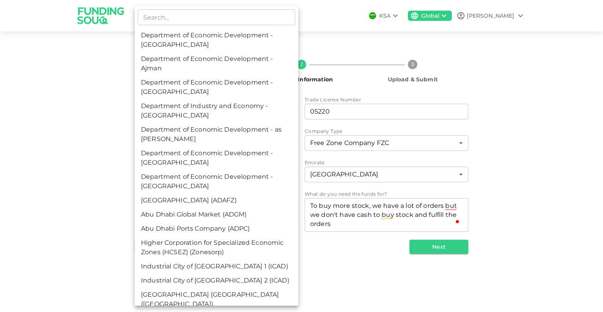
click at [58, 49] on div at bounding box center [301, 156] width 603 height 312
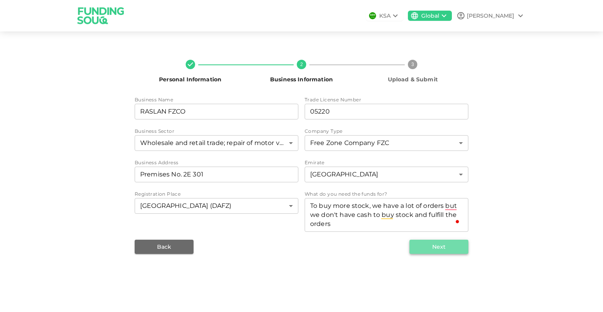
click at [440, 248] on button "Next" at bounding box center [438, 246] width 59 height 14
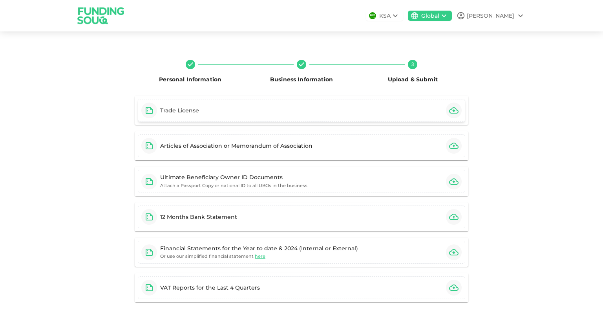
click at [183, 111] on div "Trade License" at bounding box center [179, 110] width 39 height 8
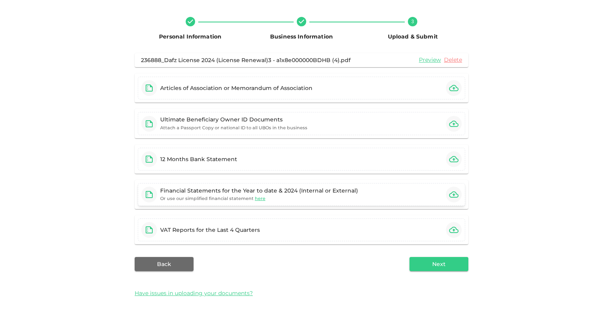
scroll to position [46, 0]
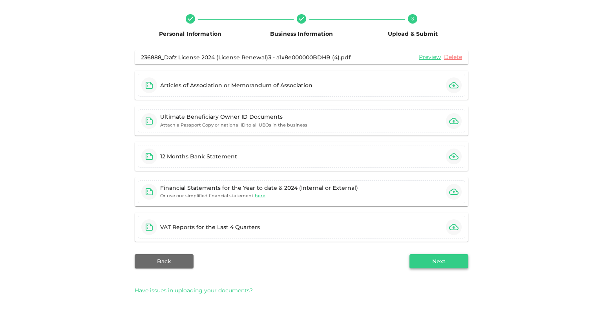
click at [436, 262] on button "Next" at bounding box center [438, 261] width 59 height 14
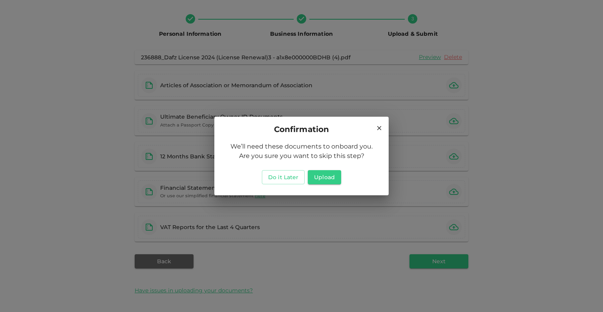
click at [387, 121] on h2 "Confirmation" at bounding box center [301, 129] width 174 height 25
click at [377, 126] on icon at bounding box center [379, 127] width 7 height 7
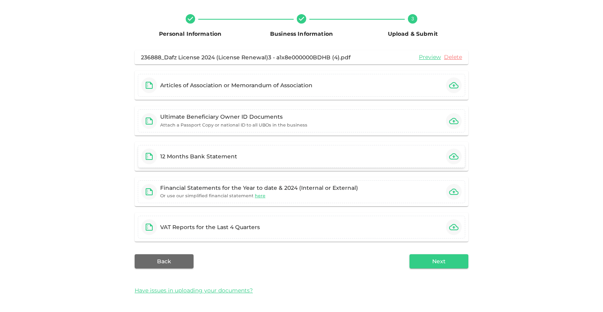
scroll to position [0, 0]
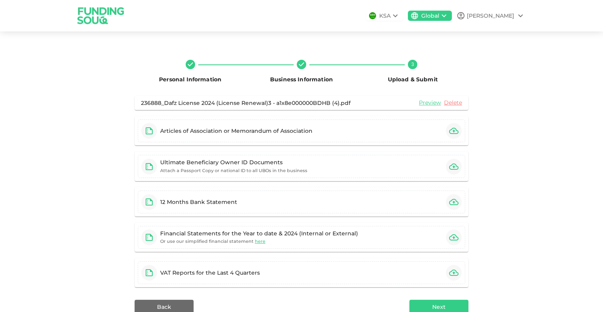
click at [401, 16] on div "KSA" at bounding box center [384, 16] width 37 height 10
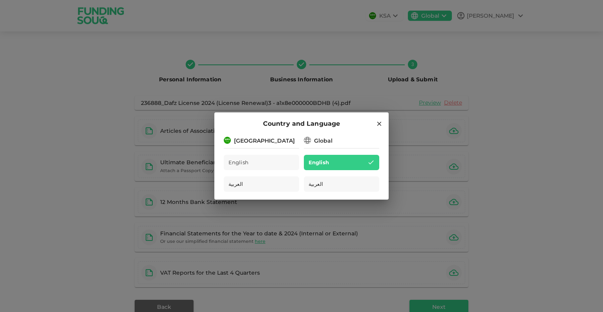
click at [557, 69] on div "Country and Language Saudi Arabia English العربية Global English العربية" at bounding box center [301, 156] width 603 height 312
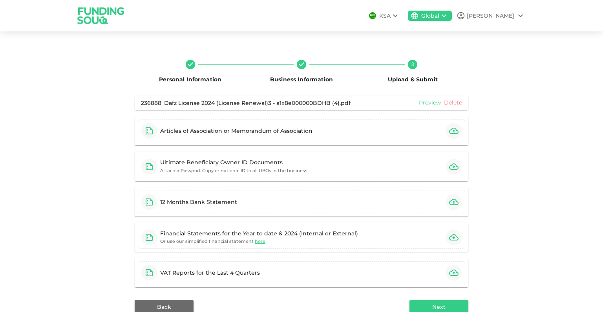
click at [401, 18] on div "KSA" at bounding box center [384, 16] width 37 height 10
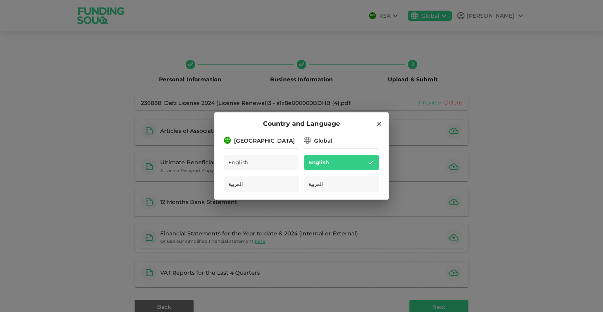
click at [324, 139] on div "Global" at bounding box center [323, 141] width 18 height 8
click at [375, 156] on div "English" at bounding box center [341, 162] width 75 height 15
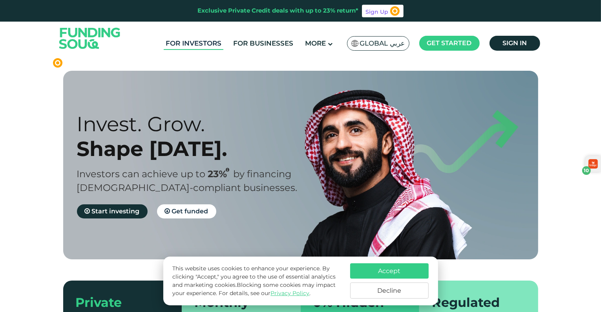
click at [205, 41] on link "For Investors" at bounding box center [194, 43] width 60 height 13
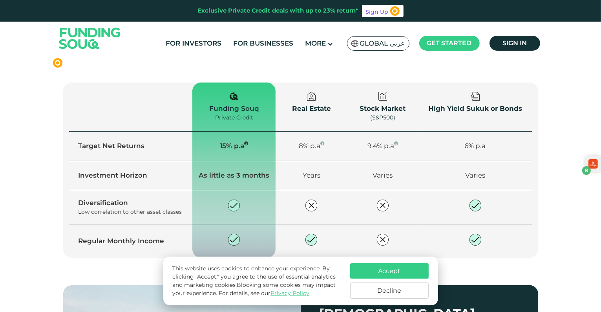
scroll to position [1088, 0]
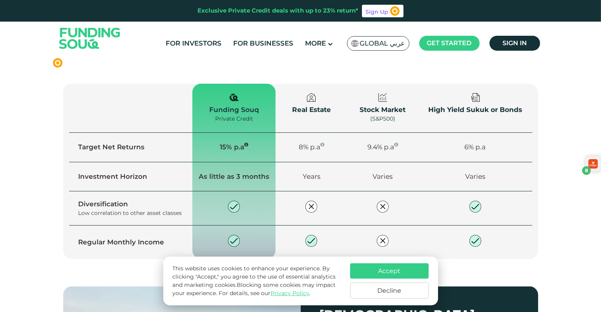
click at [296, 102] on th "Real Estate" at bounding box center [311, 108] width 71 height 49
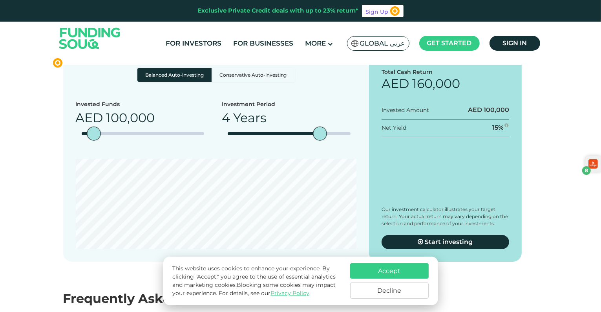
scroll to position [1551, 0]
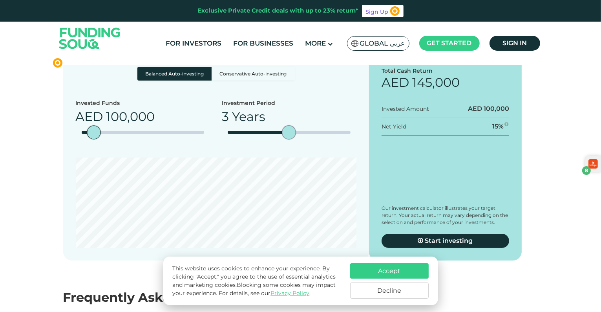
drag, startPoint x: 320, startPoint y: 114, endPoint x: 291, endPoint y: 114, distance: 29.4
click at [292, 126] on div "date slider" at bounding box center [289, 133] width 14 height 14
type tc-range-slider "1"
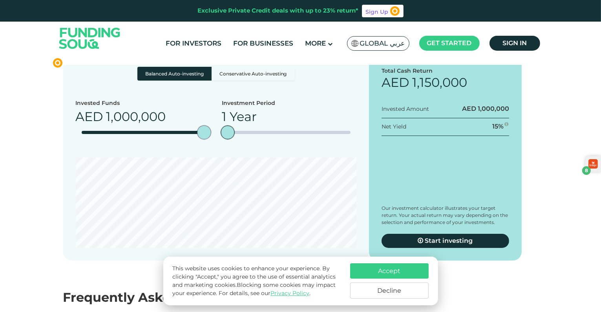
drag, startPoint x: 93, startPoint y: 117, endPoint x: 218, endPoint y: 121, distance: 124.9
click at [218, 121] on div "Invested Funds AED 1,000,000 Investment Period 1 Year" at bounding box center [216, 122] width 281 height 47
type tc-range-slider "980000"
drag, startPoint x: 229, startPoint y: 116, endPoint x: 250, endPoint y: 117, distance: 20.4
click at [250, 131] on div "date slider" at bounding box center [289, 132] width 123 height 3
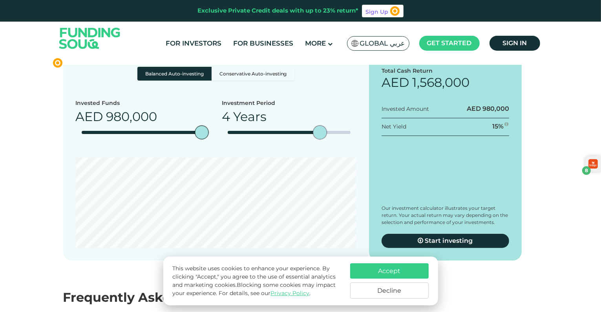
type tc-range-slider "1"
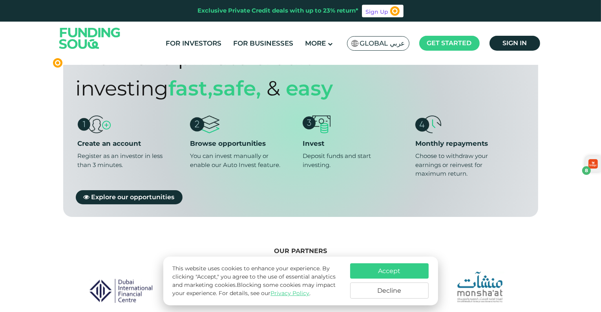
scroll to position [614, 0]
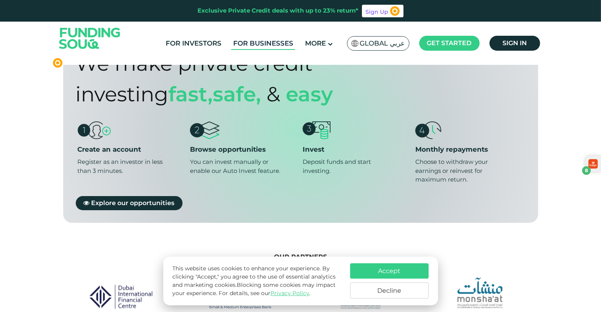
click at [252, 42] on link "For Businesses" at bounding box center [263, 43] width 64 height 13
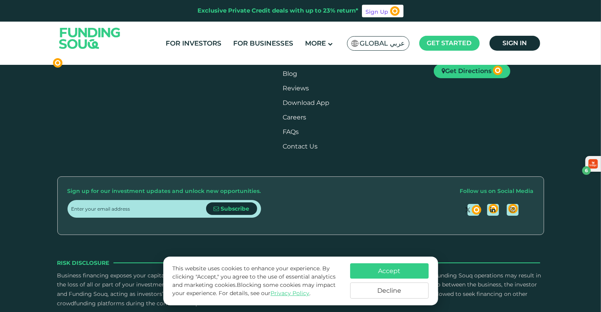
scroll to position [1274, 0]
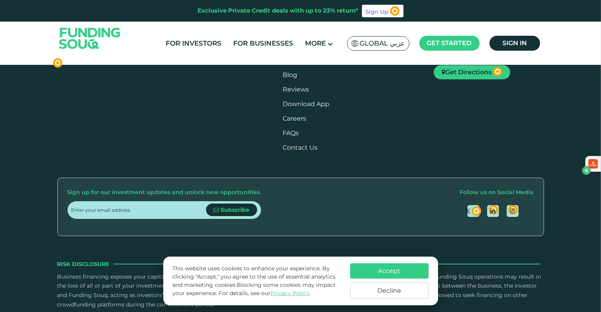
click at [286, 113] on span "View Deal" at bounding box center [299, 109] width 33 height 7
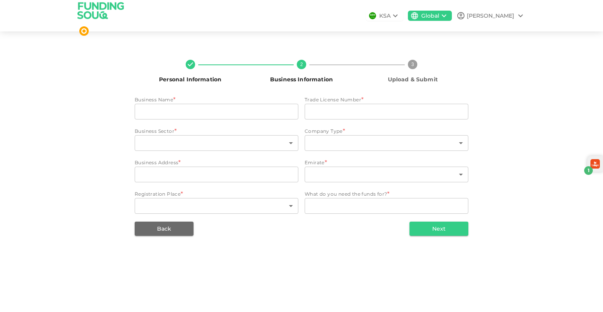
type input "RASLAN FZCO"
type input "05220"
type input "77"
type input "11"
type input "Premises No. 2E 301"
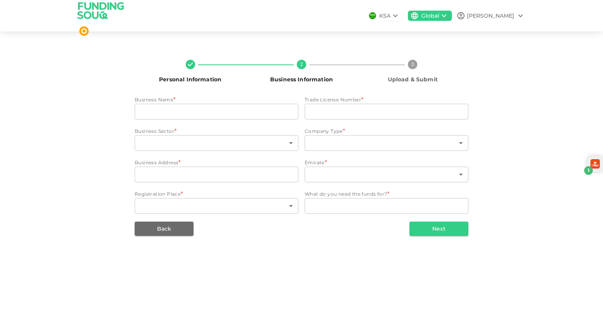
type input "3"
type input "18"
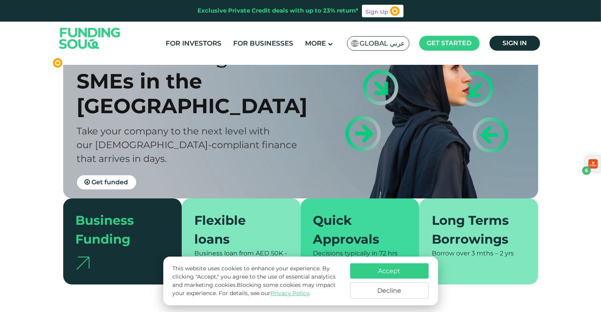
scroll to position [66, 0]
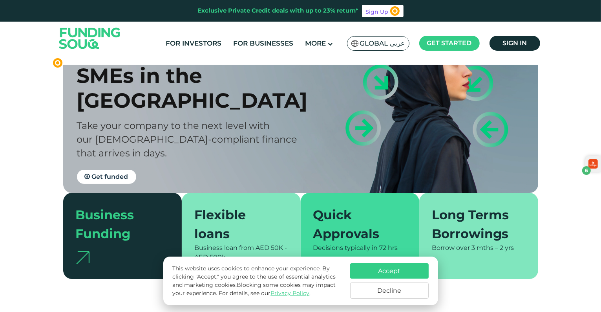
click at [387, 292] on button "Decline" at bounding box center [389, 290] width 79 height 16
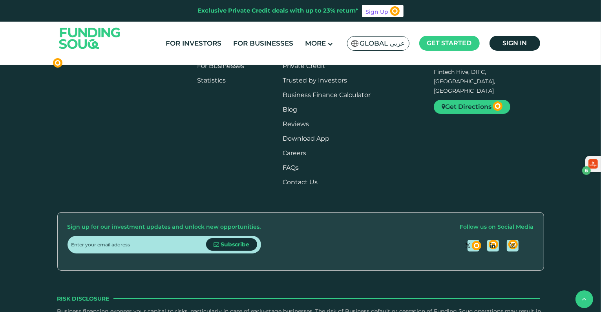
scroll to position [1245, 0]
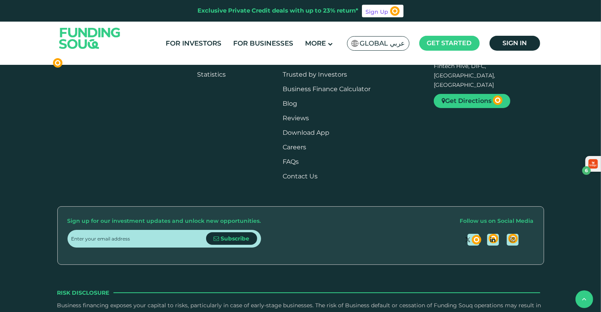
drag, startPoint x: 350, startPoint y: 195, endPoint x: 361, endPoint y: 194, distance: 11.0
drag, startPoint x: 308, startPoint y: 178, endPoint x: 226, endPoint y: 186, distance: 82.1
click at [228, 146] on div "Freight Move Logistics Logistic Services Net Yield 13% IRR 25.9% Amount AED 400…" at bounding box center [294, 57] width 133 height 177
drag, startPoint x: 274, startPoint y: 214, endPoint x: 379, endPoint y: 203, distance: 105.4
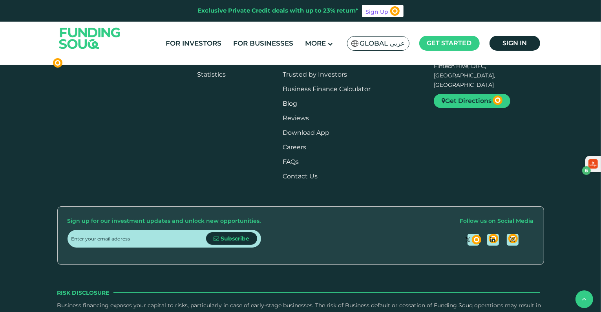
click at [376, 97] on div "IRR 25.9%" at bounding box center [385, 90] width 133 height 13
drag, startPoint x: 317, startPoint y: 214, endPoint x: 424, endPoint y: 196, distance: 109.1
click at [382, 124] on div "Net Yield 13% IRR 25.9% Amount AED 400k Tenure 18 Months" at bounding box center [315, 97] width 133 height 53
drag, startPoint x: 310, startPoint y: 207, endPoint x: 444, endPoint y: 190, distance: 135.7
click at [445, 158] on div "Shining Star Diesel Diesel Trading Industry Net Yield 13% IRR 25.9% Amount AED …" at bounding box center [113, 58] width 1425 height 197
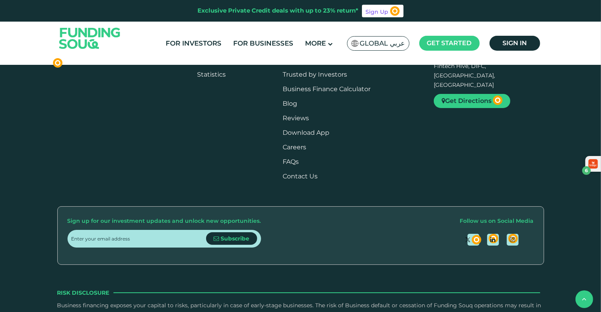
drag, startPoint x: 333, startPoint y: 205, endPoint x: 477, endPoint y: 177, distance: 146.7
click at [362, 146] on div "Pansoft Technologies Other Net Yield 13% IRR 25.9% Amount AED 300k Tenure 12 Mo…" at bounding box center [296, 57] width 133 height 177
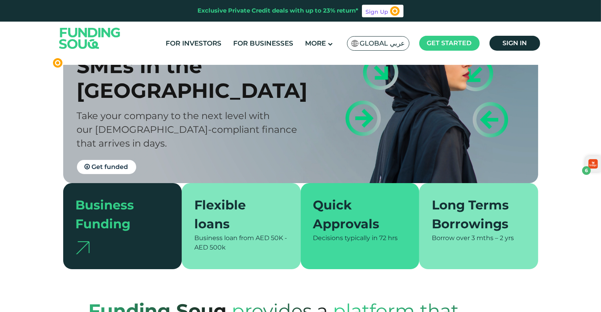
scroll to position [135, 0]
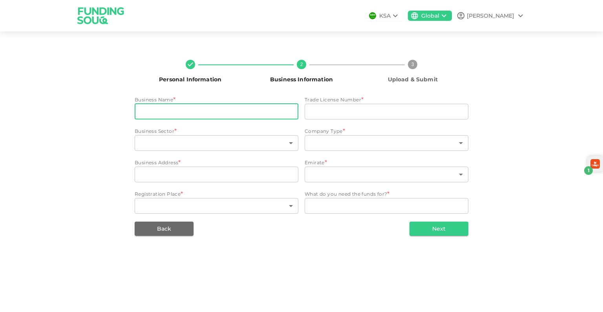
click at [202, 107] on input "businessName" at bounding box center [217, 112] width 164 height 16
type input "RASLAN FZCO"
type input "05220"
type input "77"
type input "11"
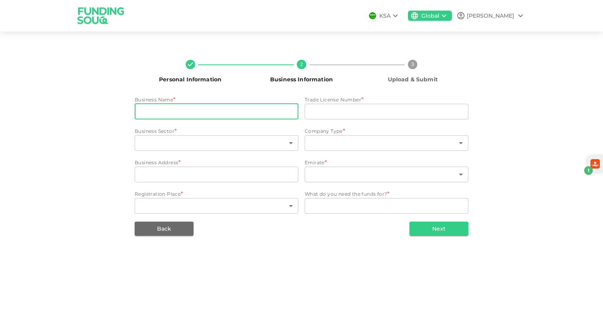
type input "Premises No. 2E 301"
type input "3"
type input "18"
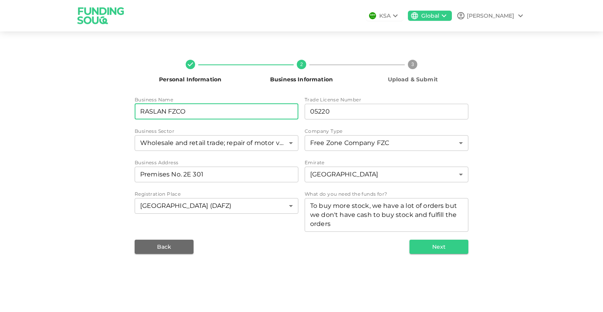
click at [201, 112] on input "RASLAN FZCO" at bounding box center [217, 112] width 164 height 16
click at [436, 249] on button "Next" at bounding box center [438, 246] width 59 height 14
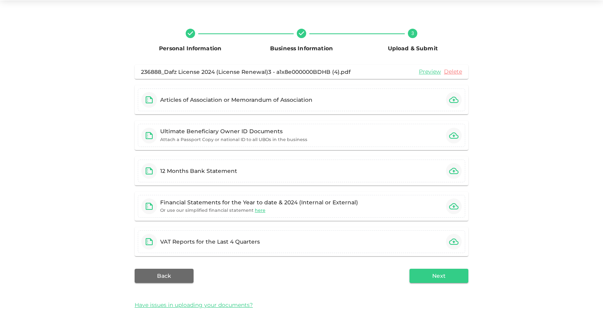
scroll to position [20, 0]
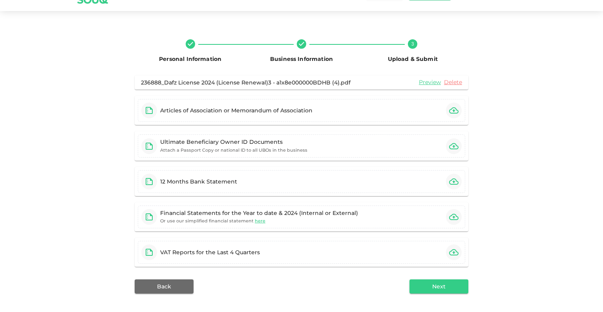
click at [171, 280] on button "Back" at bounding box center [164, 286] width 59 height 14
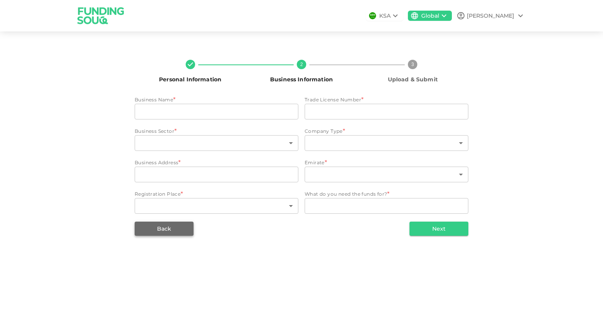
type input "RASLAN FZCO"
type input "05220"
type input "77"
type input "11"
type input "Premises No. 2E 301"
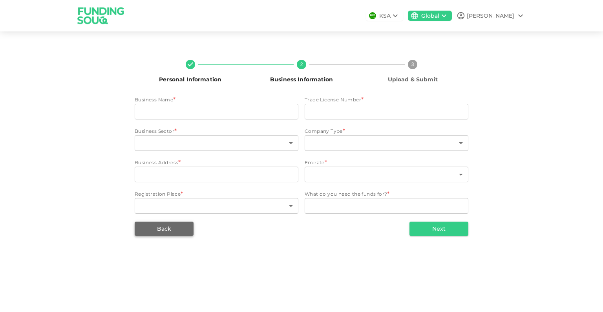
type input "3"
type input "18"
type textarea "To buy more stock, we have a lot of orders but we don't have cash to buy stock …"
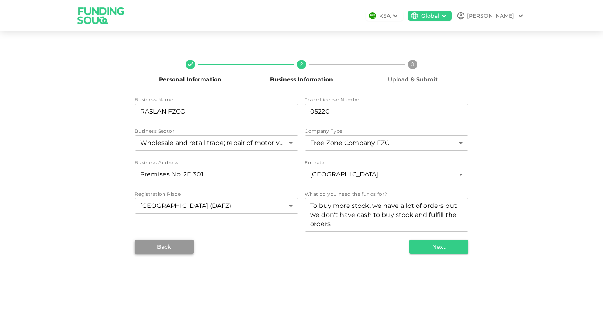
click at [163, 248] on button "Back" at bounding box center [164, 246] width 59 height 14
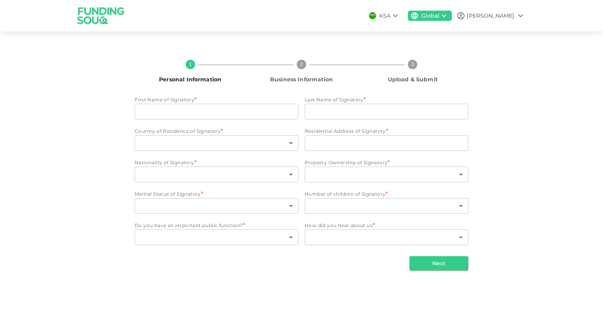
type input "Ahmed"
type input "Ali"
type input "2"
type input "al khan"
type input "57"
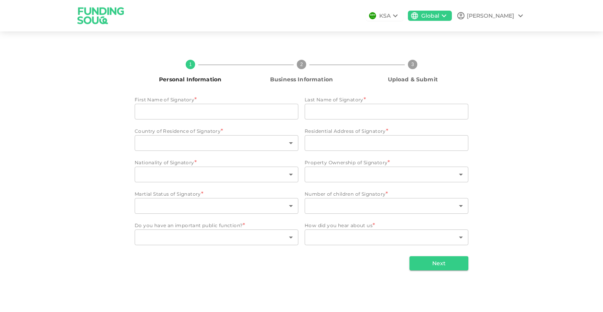
type input "3"
type input "2"
type input "1"
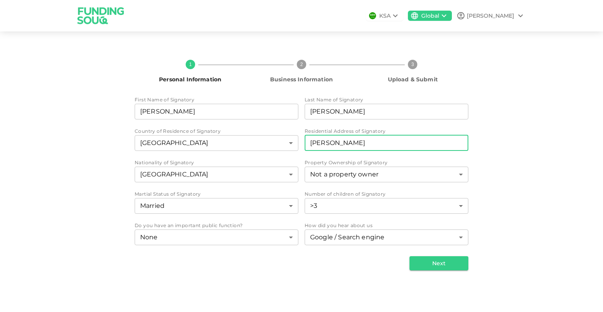
click at [355, 143] on input "al khan" at bounding box center [387, 143] width 164 height 16
type input "al mamzar"
click at [546, 136] on div "1 Personal Information 2 Business Information 3 Upload & Submit First Name of S…" at bounding box center [301, 162] width 603 height 242
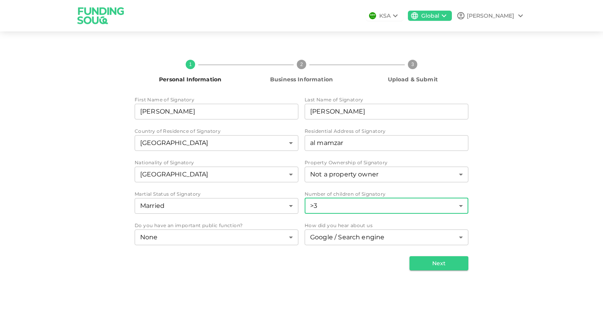
click at [321, 206] on body "KSA Global Ahmed 1 Personal Information 2 Business Information 3 Upload & Submi…" at bounding box center [301, 156] width 603 height 312
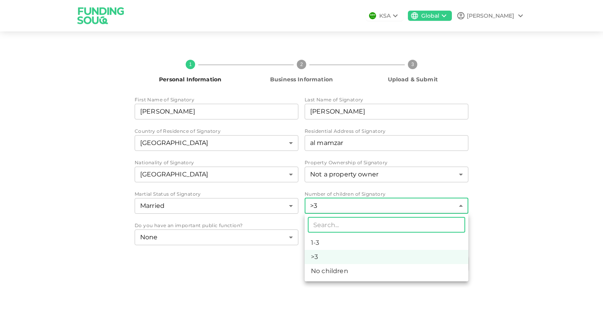
click at [221, 260] on div at bounding box center [301, 156] width 603 height 312
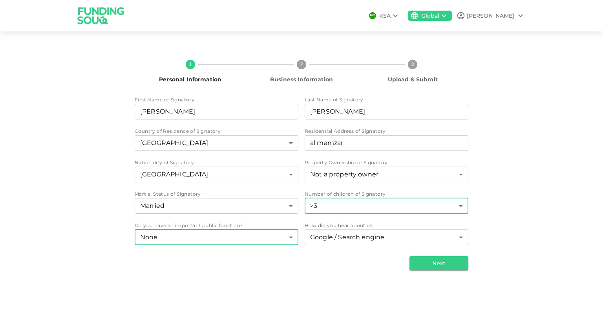
click at [281, 241] on body "KSA Global Ahmed 1 Personal Information 2 Business Information 3 Upload & Submi…" at bounding box center [301, 156] width 603 height 312
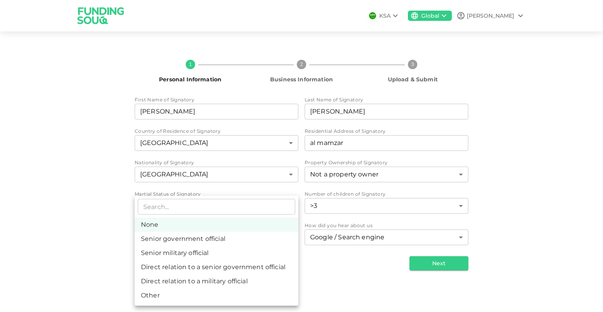
click at [79, 194] on div at bounding box center [301, 156] width 603 height 312
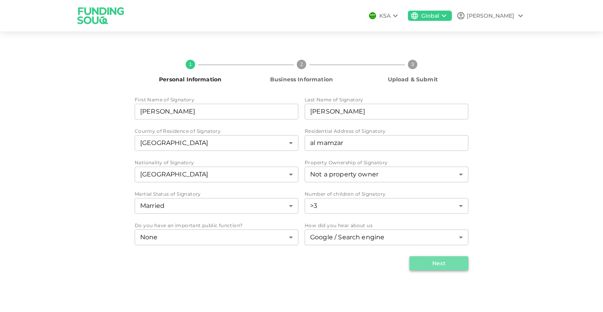
click at [440, 262] on button "Next" at bounding box center [438, 263] width 59 height 14
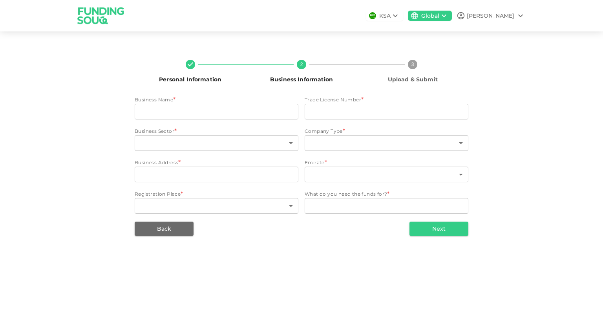
type input "RASLAN FZCO"
type input "05220"
type input "77"
type input "11"
type input "Premises No. 2E 301"
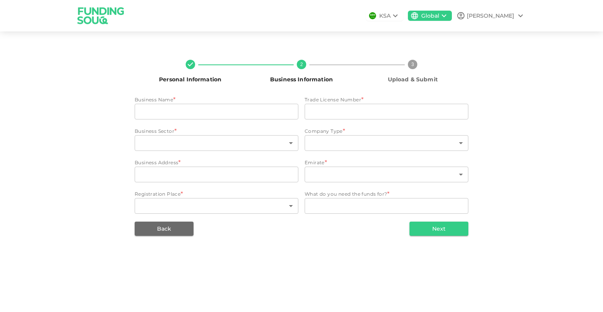
type input "3"
type input "18"
type textarea "To buy more stock, we have a lot of orders but we don't have cash to buy stock …"
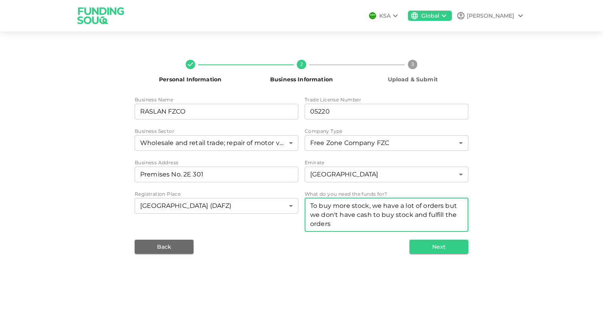
drag, startPoint x: 315, startPoint y: 205, endPoint x: 383, endPoint y: 209, distance: 68.4
click at [383, 209] on div "To buy more stock, we have a lot of orders but we don't have cash to buy stock …" at bounding box center [387, 215] width 164 height 34
drag, startPoint x: 369, startPoint y: 205, endPoint x: 369, endPoint y: 222, distance: 17.3
click at [361, 224] on textarea "To buy more stock, we have a lot of orders but we don't have cash to buy stock …" at bounding box center [386, 214] width 153 height 27
click at [369, 222] on textarea "To buy more stock, we have a lot of orders but we don't have cash to buy stock …" at bounding box center [386, 214] width 153 height 27
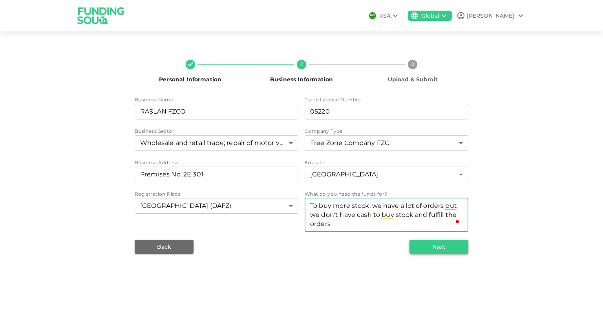
click at [419, 240] on button "Next" at bounding box center [438, 246] width 59 height 14
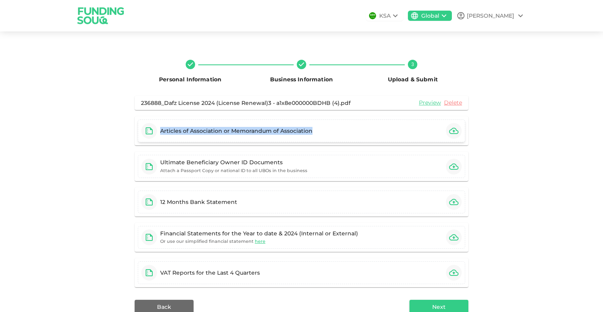
drag, startPoint x: 160, startPoint y: 130, endPoint x: 308, endPoint y: 133, distance: 147.7
click at [308, 133] on div "Articles of Association or Memorandum of Association" at bounding box center [236, 131] width 152 height 8
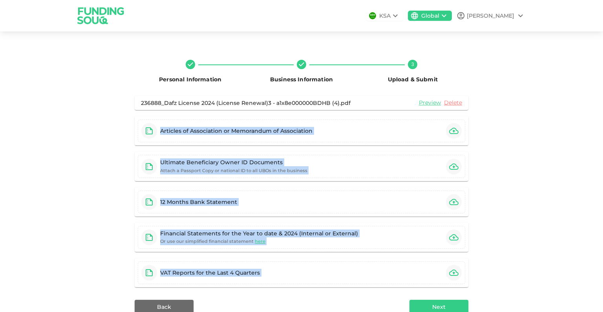
scroll to position [46, 0]
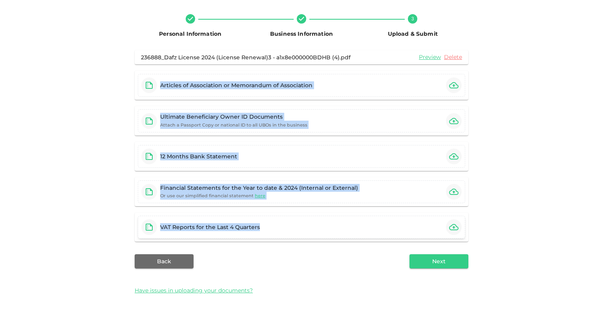
drag, startPoint x: 207, startPoint y: 139, endPoint x: 270, endPoint y: 228, distance: 109.7
click at [270, 228] on div "Personal Information Business Information 3 Upload & Submit 236888_Dafz License…" at bounding box center [302, 154] width 448 height 292
copy div "Articles of Association or Memorandum of Association Ultimate Beneficiary Owner…"
click at [587, 120] on div "Personal Information Business Information 3 Upload & Submit 236888_Dafz License…" at bounding box center [301, 153] width 603 height 317
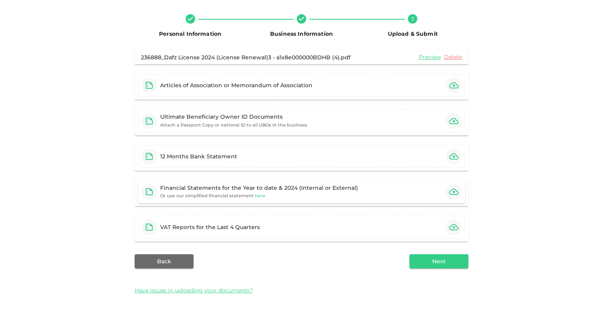
click at [255, 196] on span "here" at bounding box center [260, 195] width 11 height 5
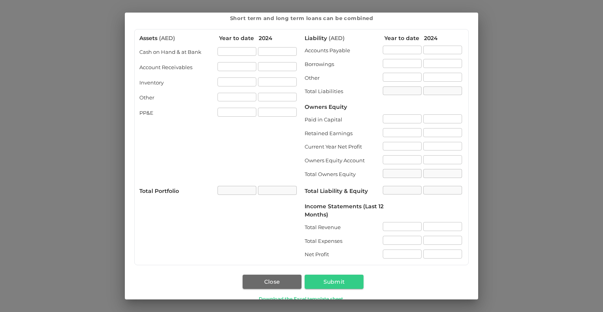
scroll to position [0, 0]
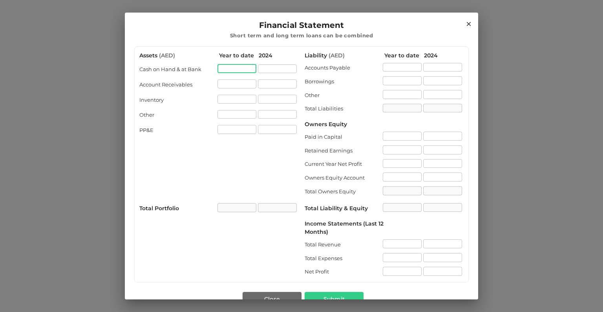
click at [232, 71] on input "assets.cashOnHandAtBank[0].value" at bounding box center [236, 68] width 39 height 9
click at [234, 86] on input "assets.accountReceivables[0].value" at bounding box center [236, 83] width 39 height 9
click at [232, 100] on input "assets.inventory[0].value" at bounding box center [236, 99] width 39 height 9
click at [486, 100] on div "Financial Statement Short term and long term loans can be combined Assets ( AED…" at bounding box center [301, 156] width 603 height 312
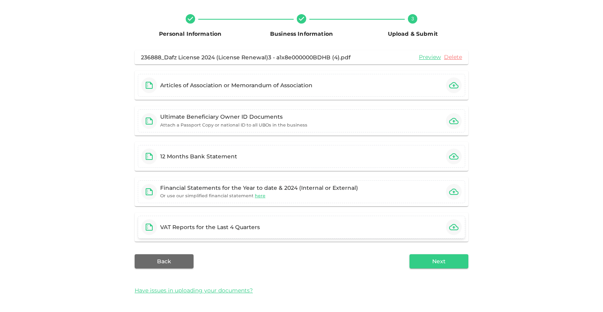
click at [186, 224] on div "VAT Reports for the Last 4 Quarters" at bounding box center [210, 227] width 100 height 8
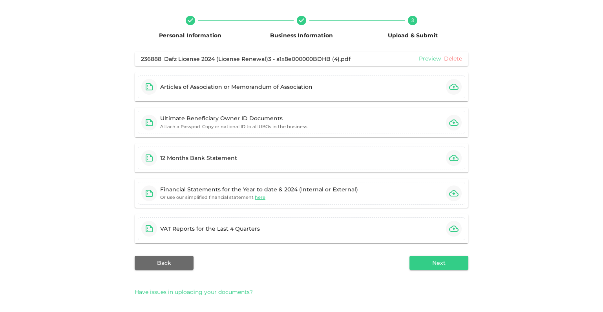
click at [216, 293] on span "Have issues in uploading your documents?" at bounding box center [194, 292] width 118 height 8
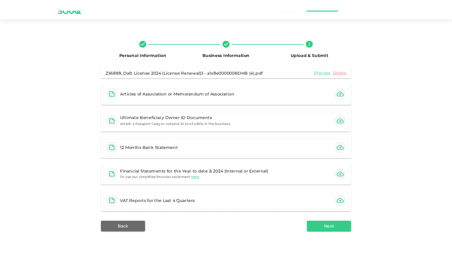
scroll to position [0, 0]
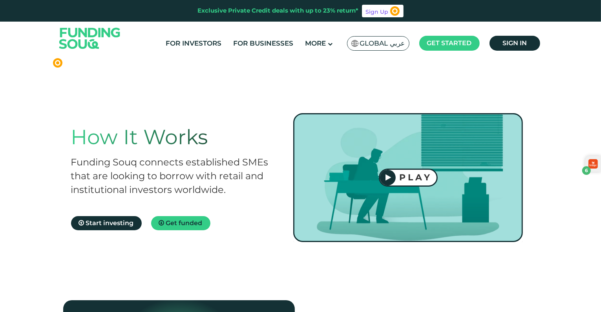
click at [389, 180] on icon at bounding box center [388, 177] width 5 height 7
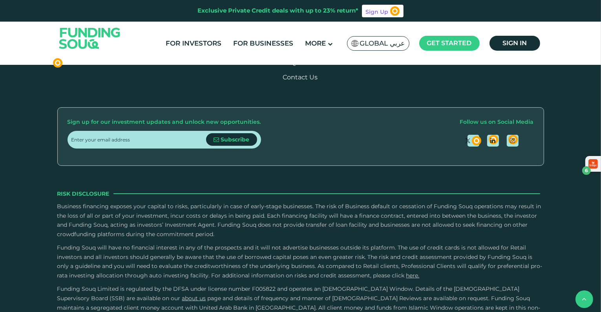
scroll to position [1324, 0]
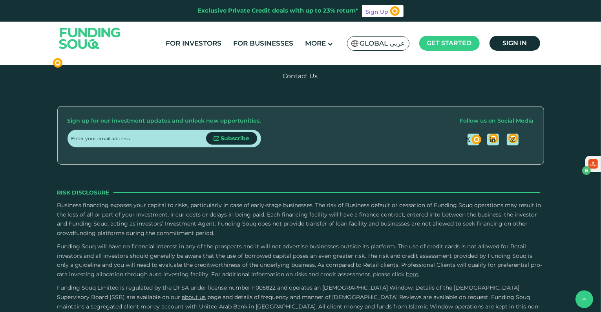
click at [299, 65] on link "FAQs" at bounding box center [291, 61] width 16 height 7
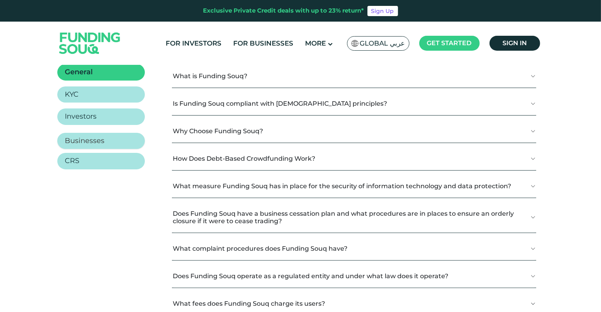
click at [127, 133] on link "Businesses" at bounding box center [101, 141] width 88 height 16
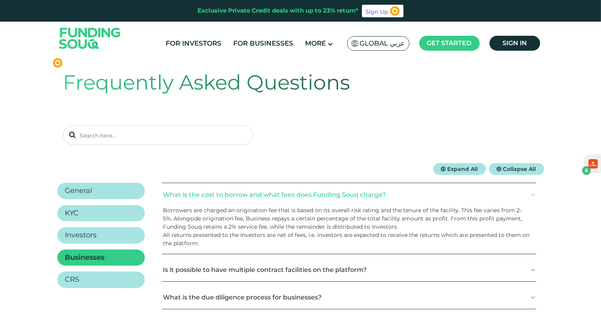
scroll to position [28, 0]
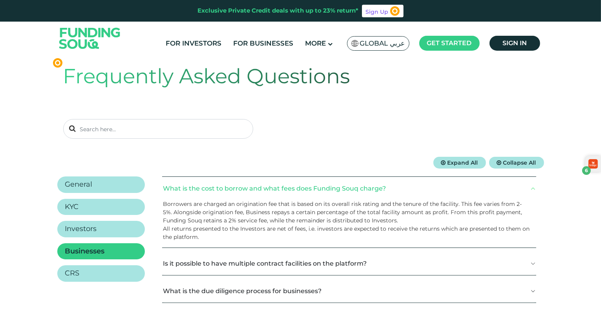
click at [209, 190] on button "What is the cost to borrow and what fees does Funding Souq charge?" at bounding box center [349, 188] width 374 height 23
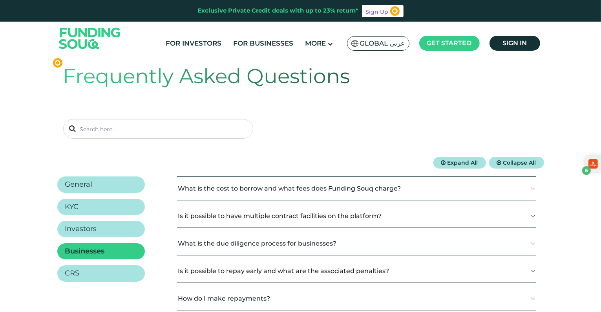
click at [227, 245] on button "What is the due diligence process for businesses?" at bounding box center [356, 243] width 359 height 23
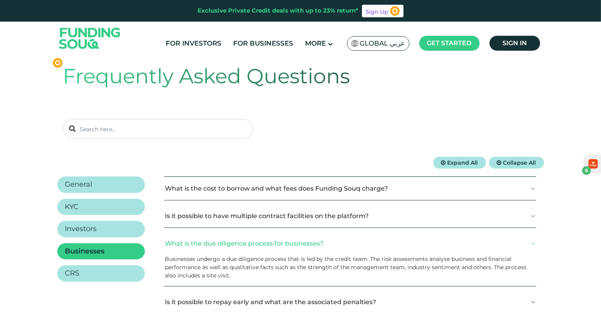
click at [224, 245] on button "What is the due diligence process for businesses?" at bounding box center [350, 243] width 372 height 23
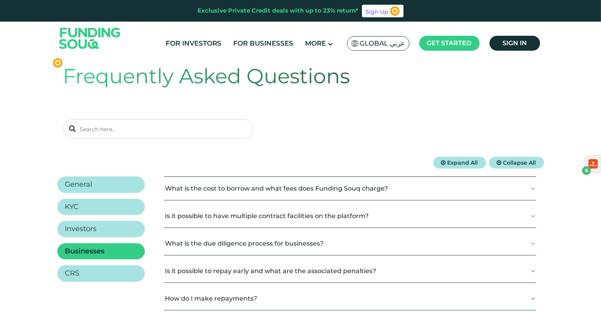
click at [224, 245] on button "What is the due diligence process for businesses?" at bounding box center [350, 243] width 372 height 23
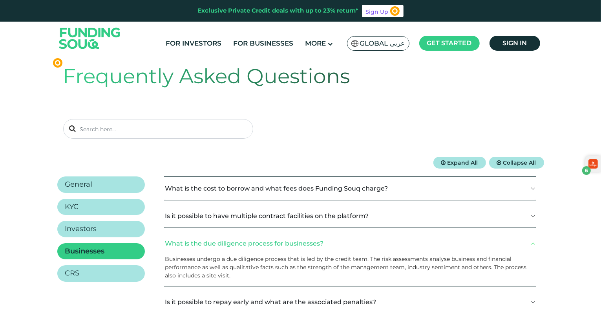
click at [217, 245] on button "What is the due diligence process for businesses?" at bounding box center [350, 243] width 372 height 23
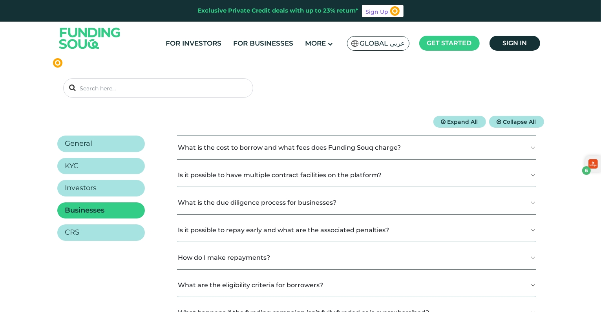
scroll to position [70, 0]
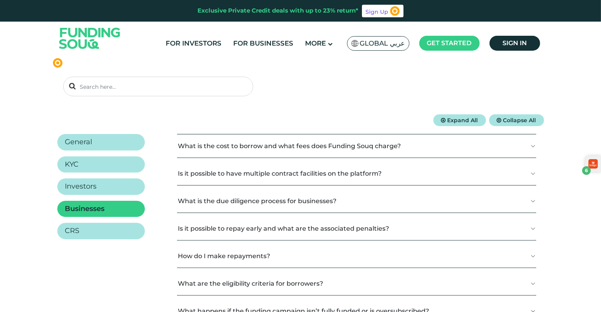
click at [210, 234] on button "Is it possible to repay early and what are the associated penalties?" at bounding box center [356, 228] width 359 height 23
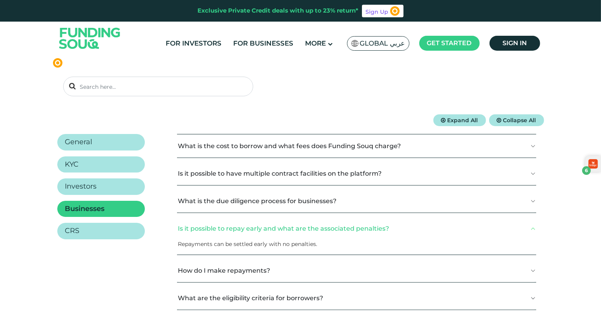
click at [210, 234] on button "Is it possible to repay early and what are the associated penalties?" at bounding box center [356, 228] width 359 height 23
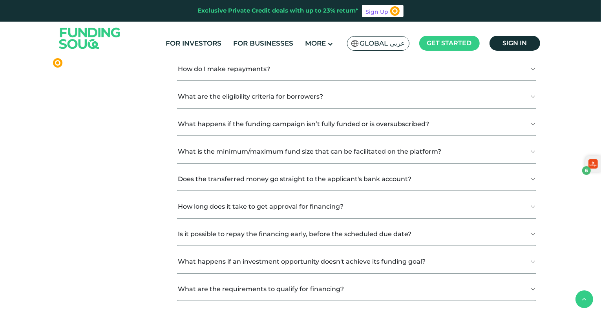
scroll to position [257, 0]
click at [229, 182] on button "Does the transferred money go straight to the applicant's bank account?" at bounding box center [356, 179] width 359 height 23
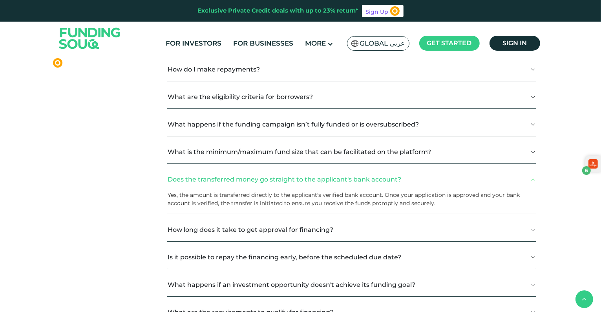
click at [228, 182] on button "Does the transferred money go straight to the applicant's bank account?" at bounding box center [351, 179] width 369 height 23
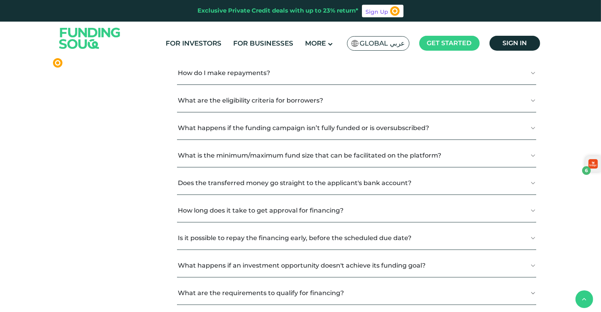
scroll to position [247, 0]
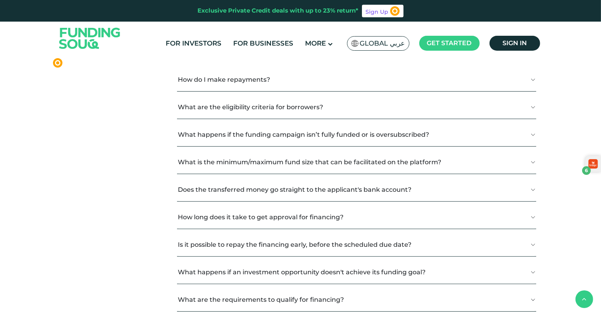
click at [191, 166] on button "What is the minimum/maximum fund size that can be facilitated on the platform?" at bounding box center [356, 161] width 359 height 23
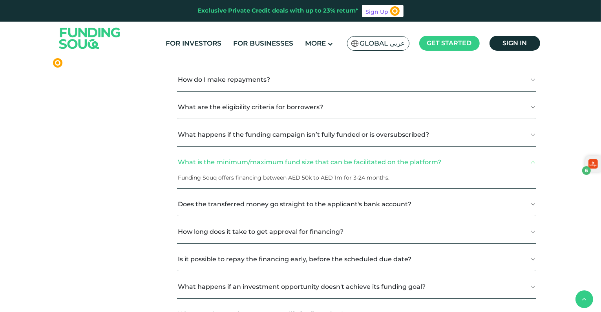
click at [234, 159] on button "What is the minimum/maximum fund size that can be facilitated on the platform?" at bounding box center [356, 161] width 359 height 23
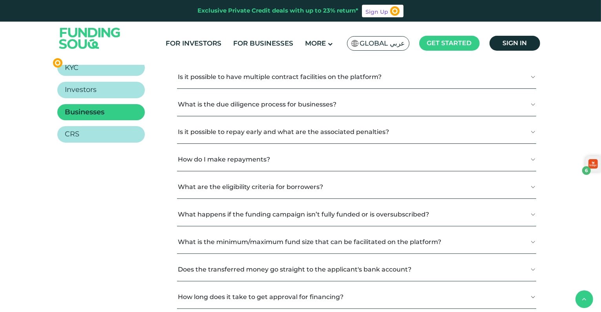
scroll to position [133, 0]
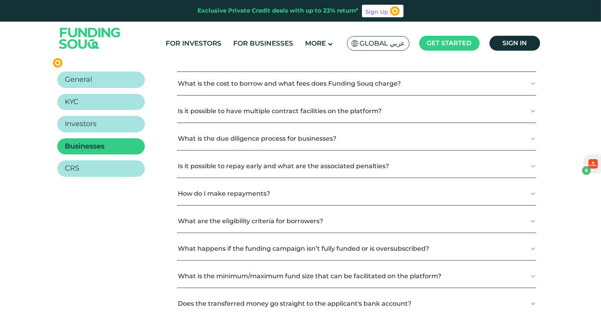
click at [239, 199] on button "How do I make repayments?" at bounding box center [356, 193] width 359 height 23
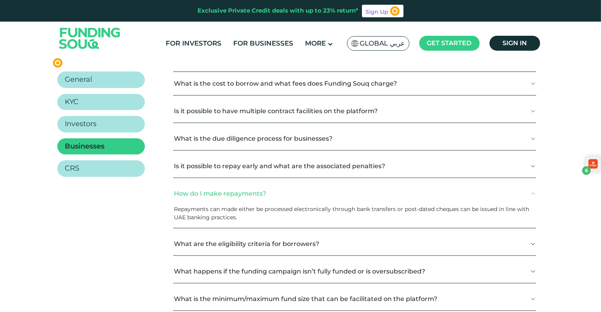
click at [238, 197] on button "How do I make repayments?" at bounding box center [354, 193] width 363 height 23
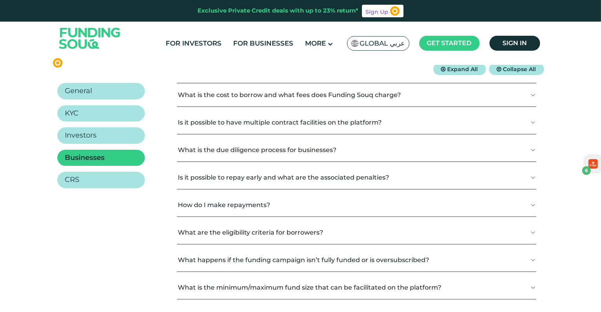
scroll to position [111, 0]
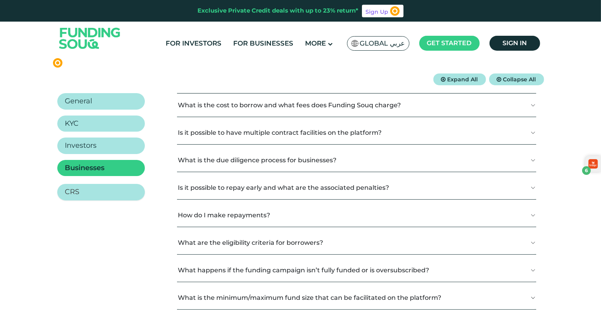
click at [114, 187] on link "CRS" at bounding box center [101, 192] width 88 height 16
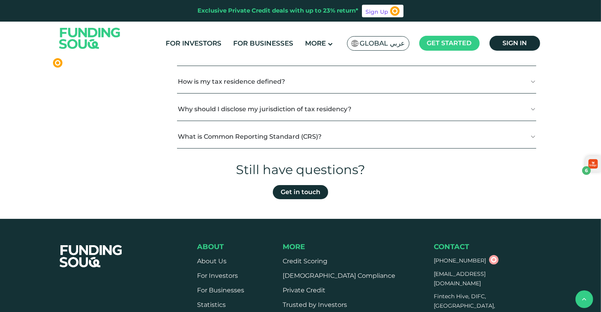
scroll to position [304, 0]
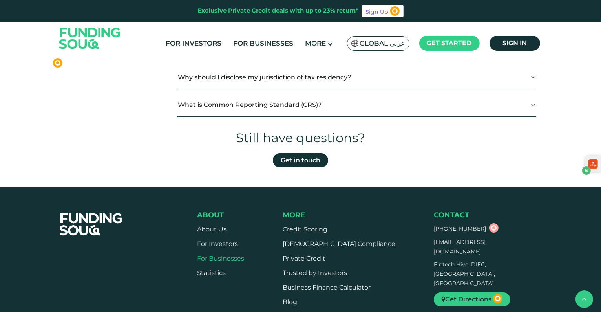
click at [241, 259] on link "For Businesses" at bounding box center [220, 257] width 47 height 7
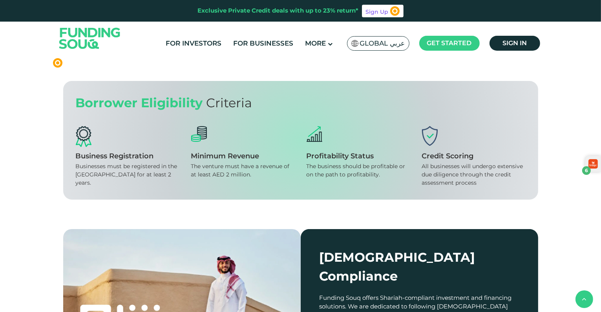
scroll to position [724, 0]
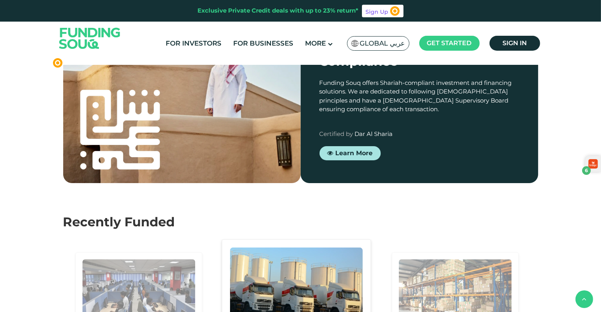
drag, startPoint x: 333, startPoint y: 166, endPoint x: 353, endPoint y: 185, distance: 27.8
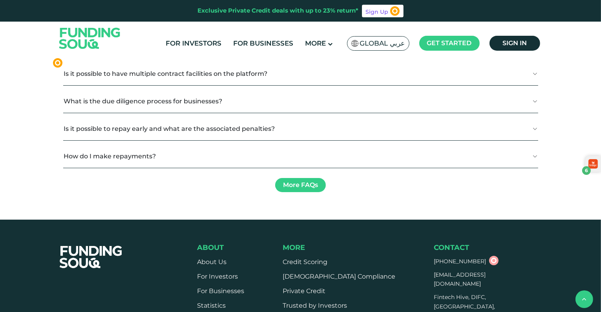
scroll to position [1249, 0]
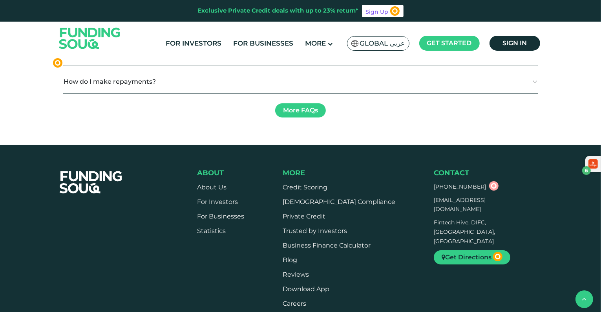
scroll to position [1261, 0]
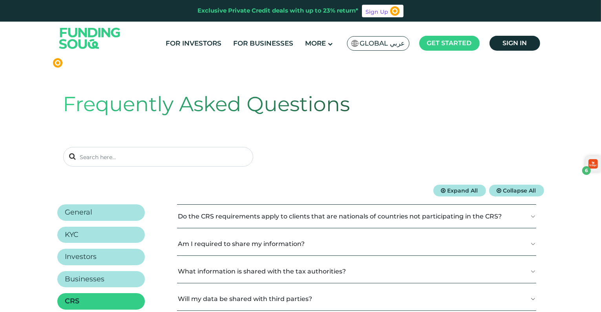
click at [435, 121] on div "Frequently Asked Questions" at bounding box center [300, 128] width 475 height 114
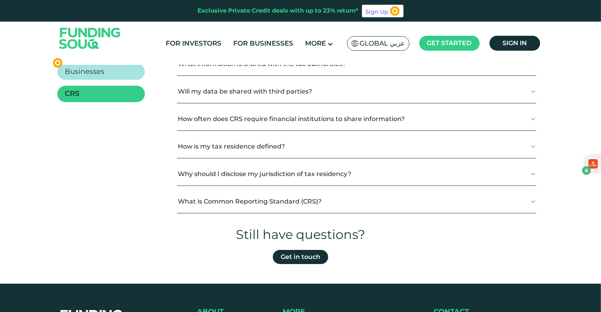
scroll to position [208, 0]
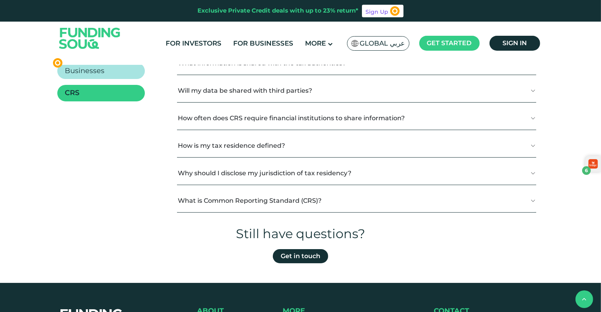
click at [231, 197] on button "What is Common Reporting Standard (CRS)?" at bounding box center [356, 200] width 359 height 23
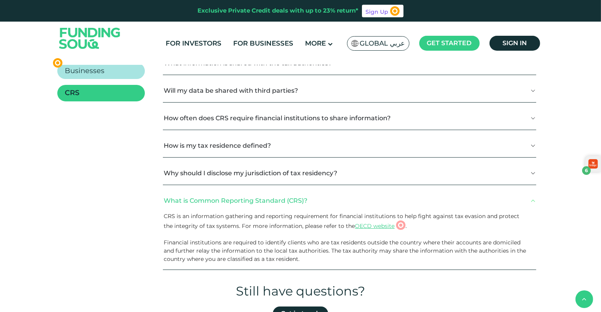
click at [231, 197] on button "What is Common Reporting Standard (CRS)?" at bounding box center [349, 200] width 373 height 23
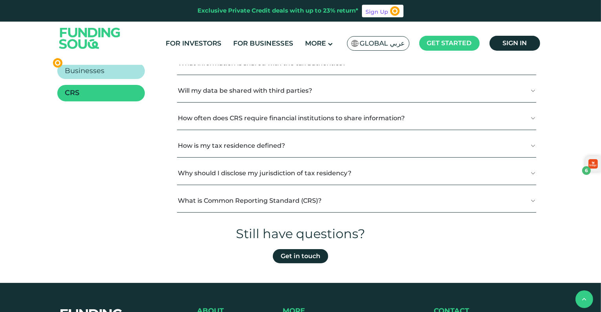
click at [226, 175] on button "Why should I disclose my jurisdiction of tax residency?" at bounding box center [356, 172] width 359 height 23
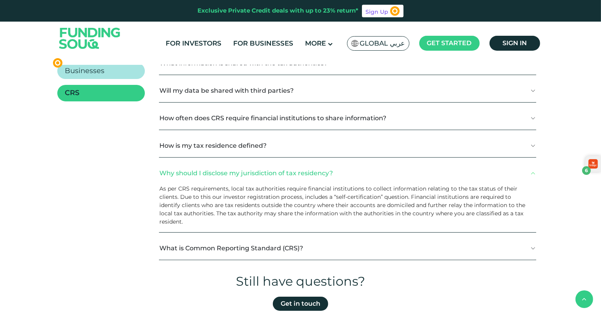
click at [226, 178] on button "Why should I disclose my jurisdiction of tax residency?" at bounding box center [347, 172] width 377 height 23
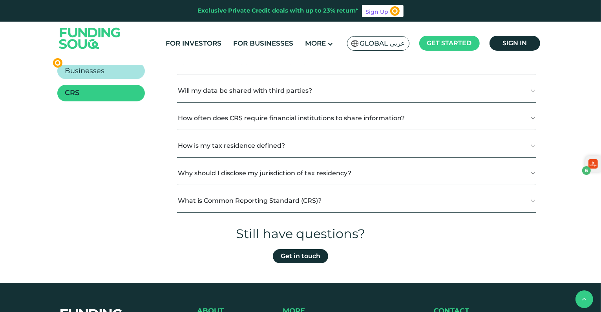
click at [226, 178] on button "Why should I disclose my jurisdiction of tax residency?" at bounding box center [356, 172] width 359 height 23
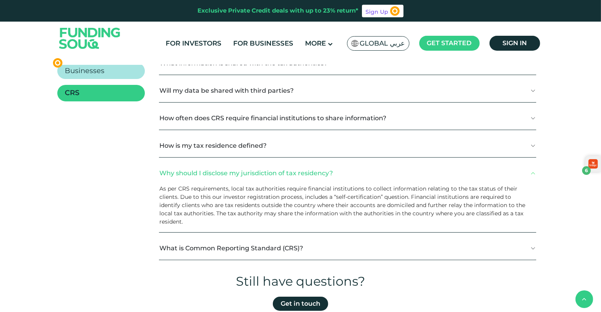
click at [226, 178] on button "Why should I disclose my jurisdiction of tax residency?" at bounding box center [347, 172] width 377 height 23
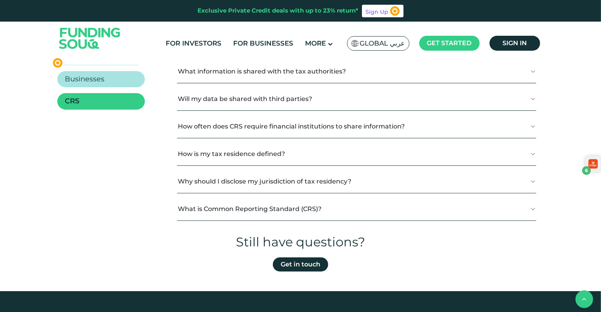
scroll to position [199, 0]
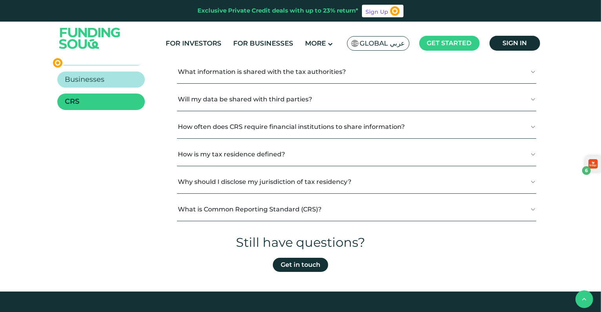
click at [221, 158] on button "How is my tax residence defined?" at bounding box center [356, 154] width 359 height 23
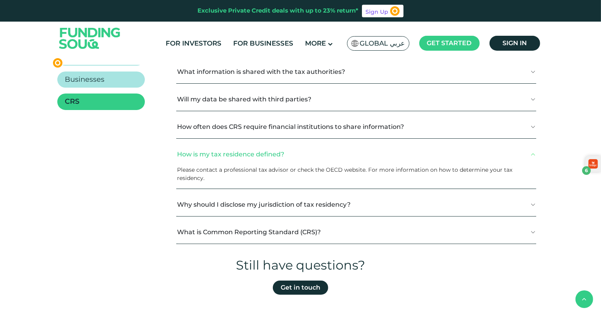
click at [221, 158] on button "How is my tax residence defined?" at bounding box center [356, 154] width 360 height 23
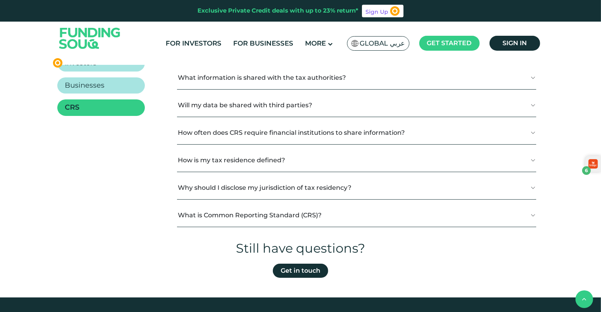
scroll to position [191, 0]
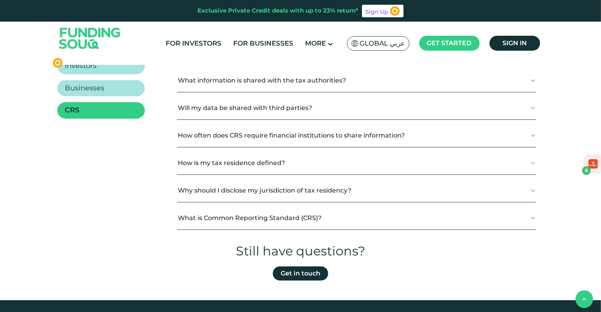
click at [217, 137] on button "How often does CRS require financial institutions to share information?" at bounding box center [356, 135] width 359 height 23
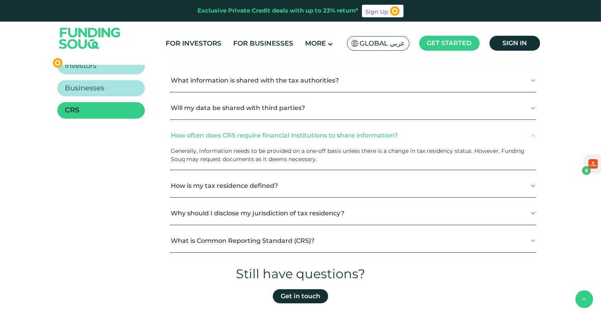
click at [217, 137] on button "How often does CRS require financial institutions to share information?" at bounding box center [353, 135] width 366 height 23
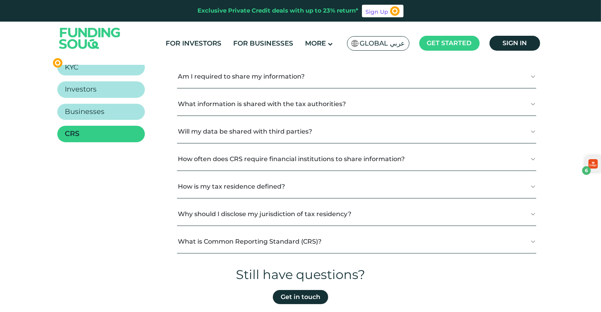
scroll to position [134, 0]
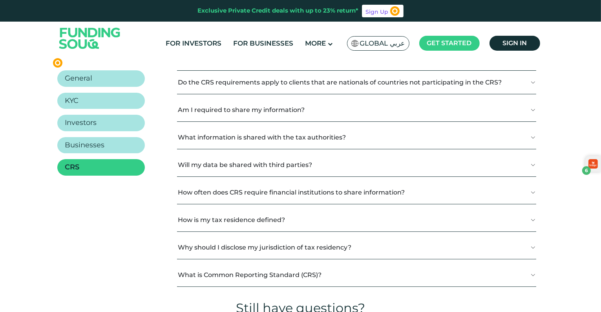
click at [216, 157] on button "Will my data be shared with third parties?" at bounding box center [356, 164] width 359 height 23
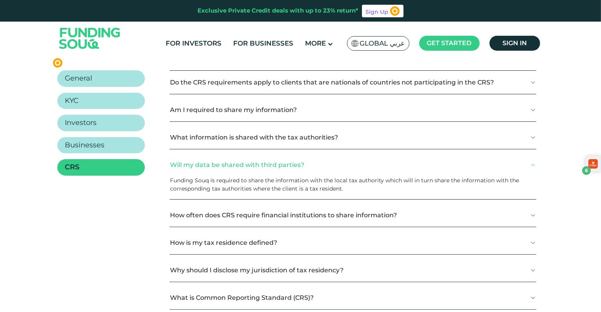
click at [216, 157] on button "Will my data be shared with third parties?" at bounding box center [353, 164] width 367 height 23
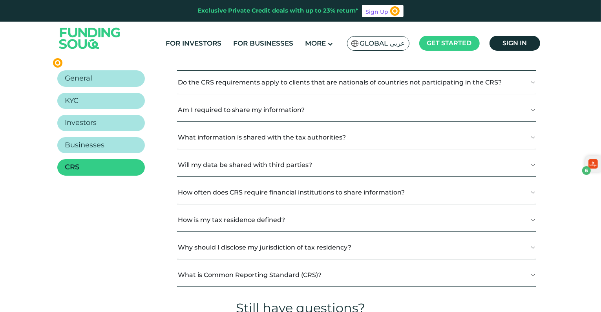
click at [216, 157] on button "Will my data be shared with third parties?" at bounding box center [356, 164] width 359 height 23
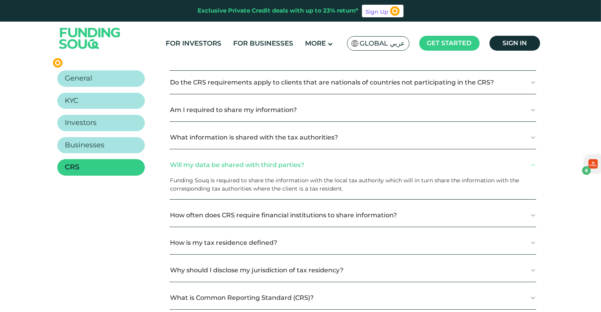
click at [216, 157] on button "Will my data be shared with third parties?" at bounding box center [353, 164] width 367 height 23
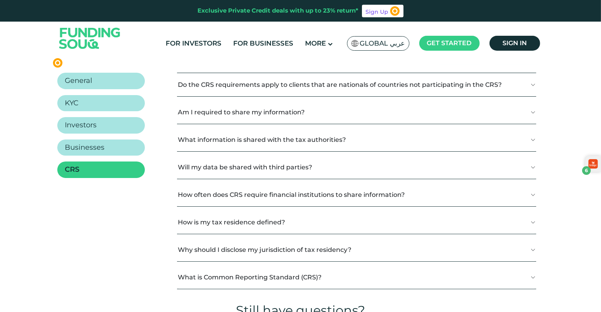
click at [213, 146] on button "What information is shared with the tax authorities?" at bounding box center [356, 139] width 359 height 23
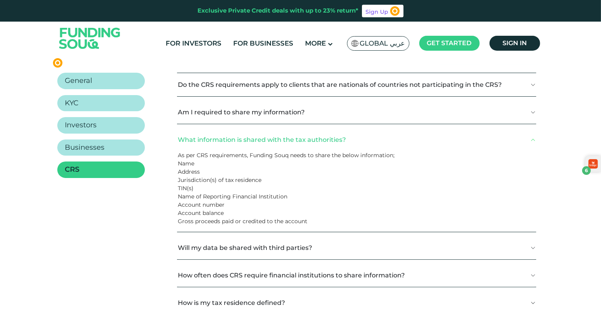
scroll to position [130, 0]
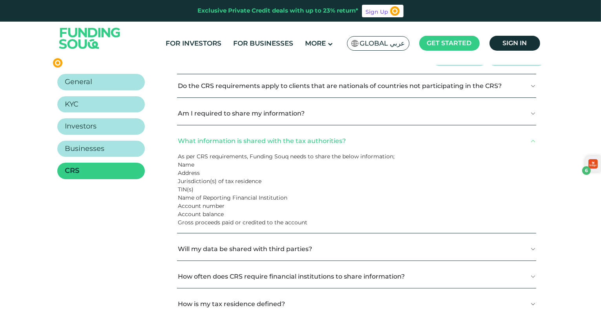
click at [213, 146] on button "What information is shared with the tax authorities?" at bounding box center [356, 140] width 359 height 23
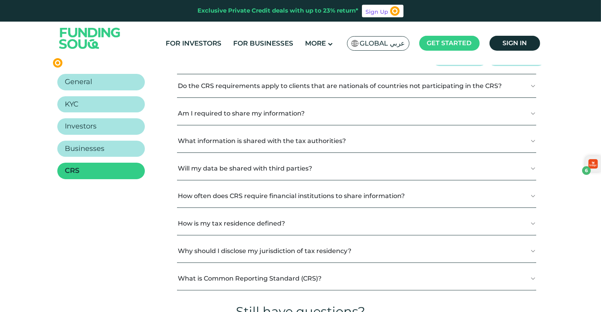
click at [213, 146] on button "What information is shared with the tax authorities?" at bounding box center [356, 140] width 359 height 23
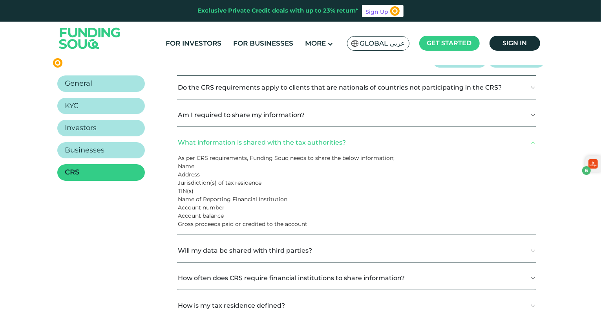
click at [213, 146] on button "What information is shared with the tax authorities?" at bounding box center [356, 142] width 359 height 23
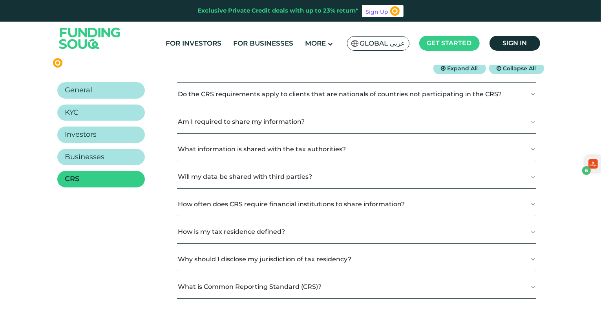
scroll to position [122, 0]
click at [217, 122] on button "Am I required to share my information?" at bounding box center [356, 121] width 359 height 23
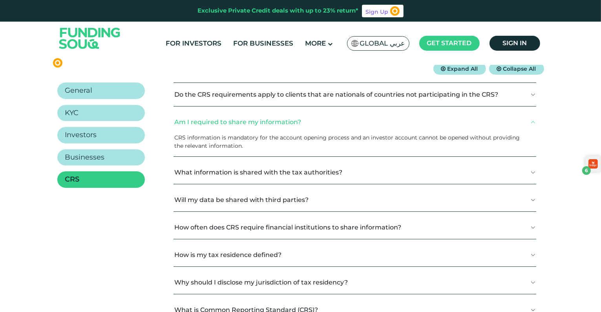
click at [217, 122] on button "Am I required to share my information?" at bounding box center [355, 121] width 363 height 23
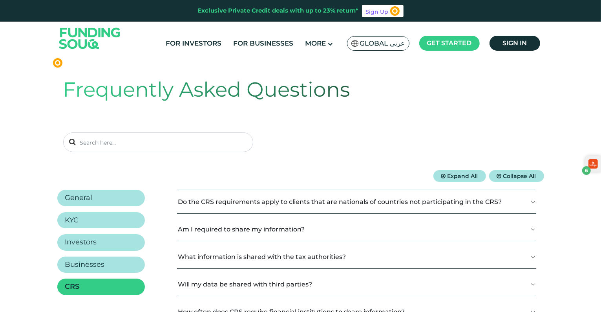
scroll to position [0, 0]
